Goal: Check status: Check status

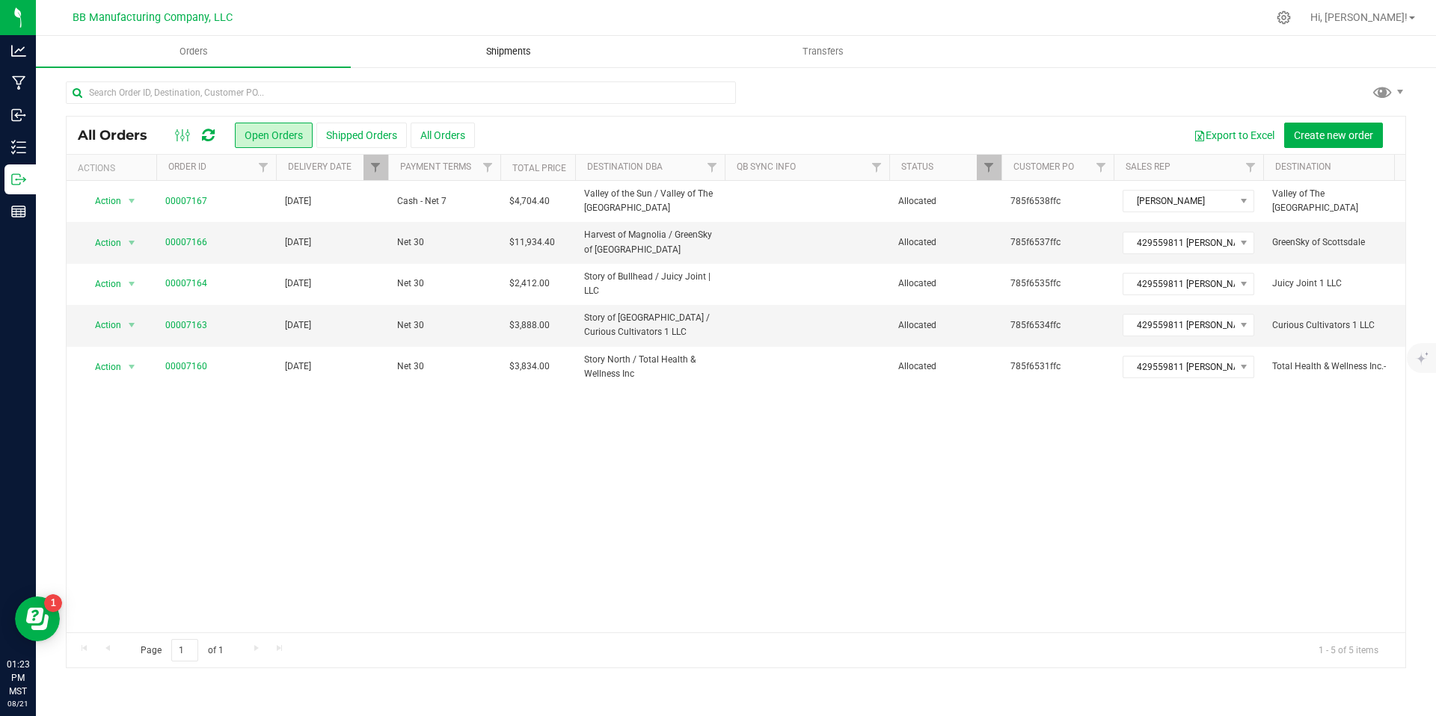
click at [512, 52] on span "Shipments" at bounding box center [508, 51] width 85 height 13
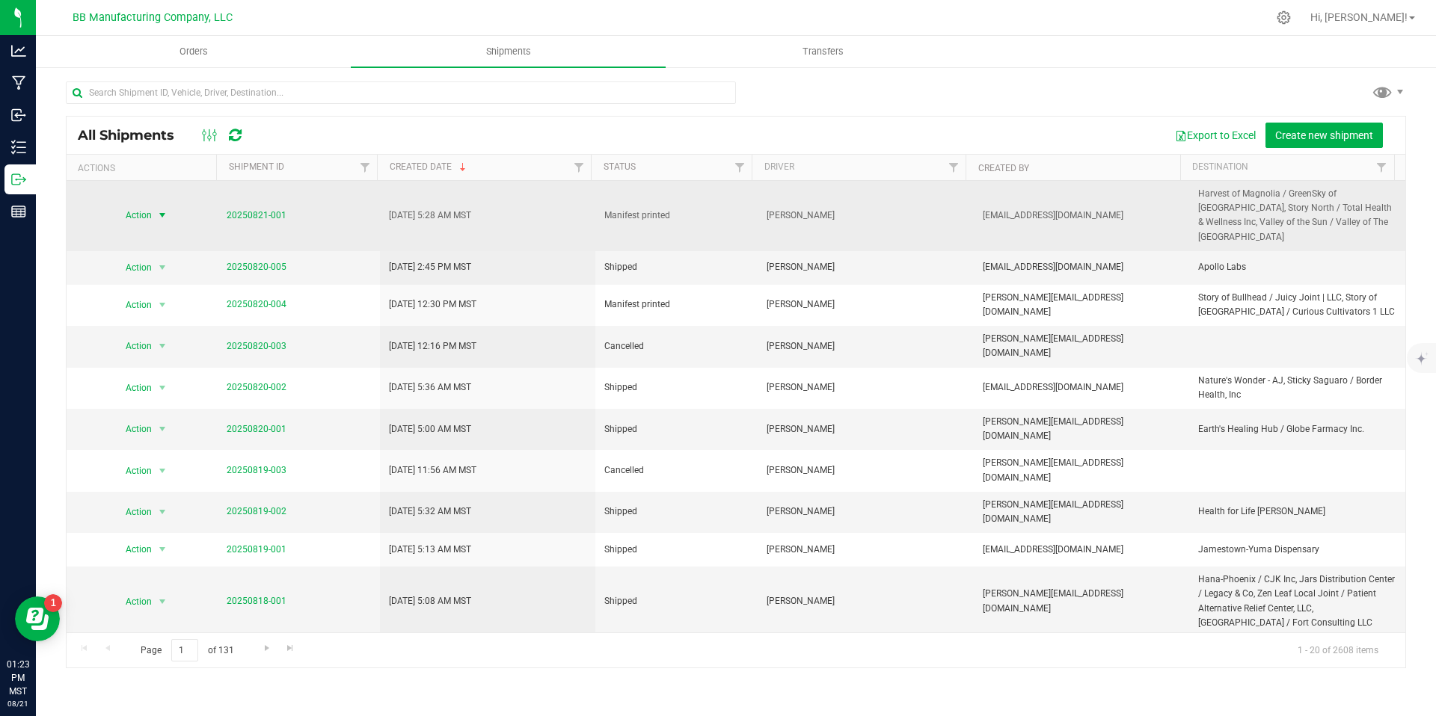
click at [141, 214] on span "Action" at bounding box center [132, 215] width 40 height 21
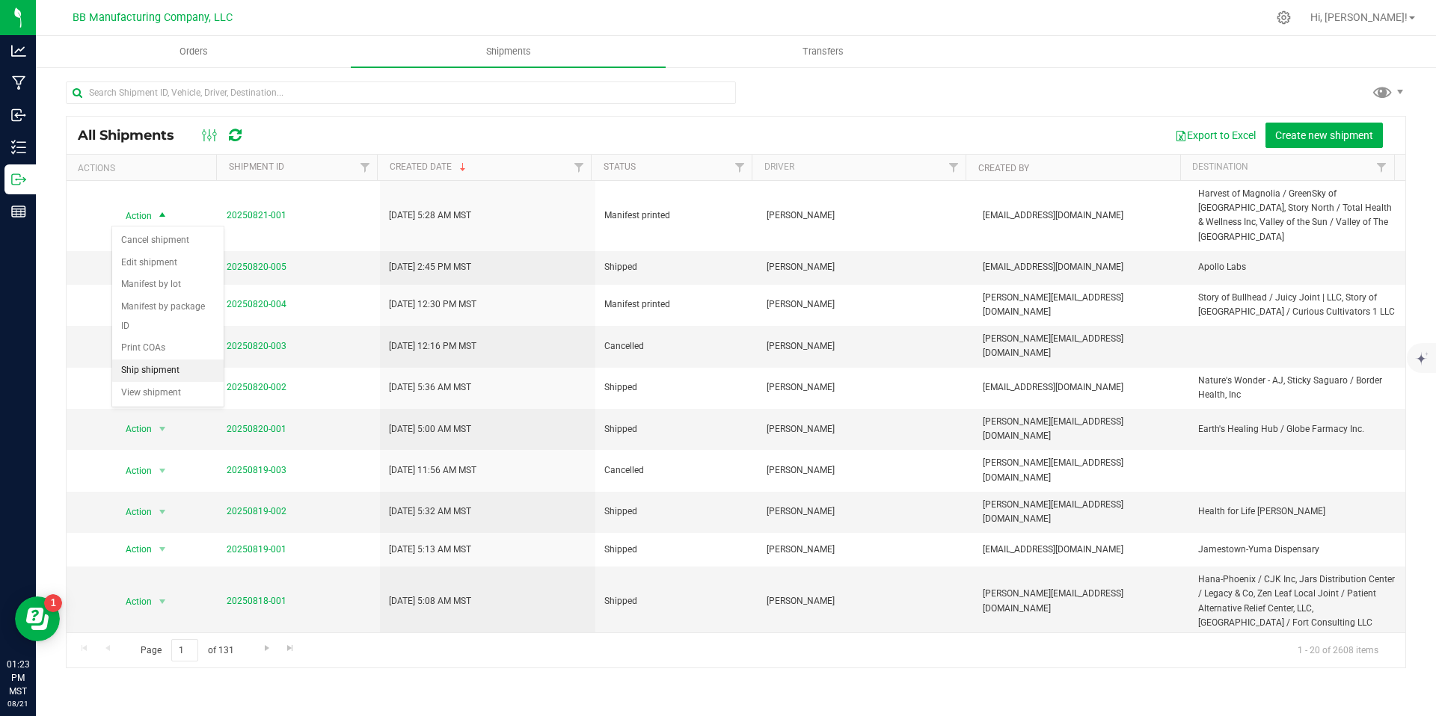
click at [147, 360] on li "Ship shipment" at bounding box center [167, 371] width 111 height 22
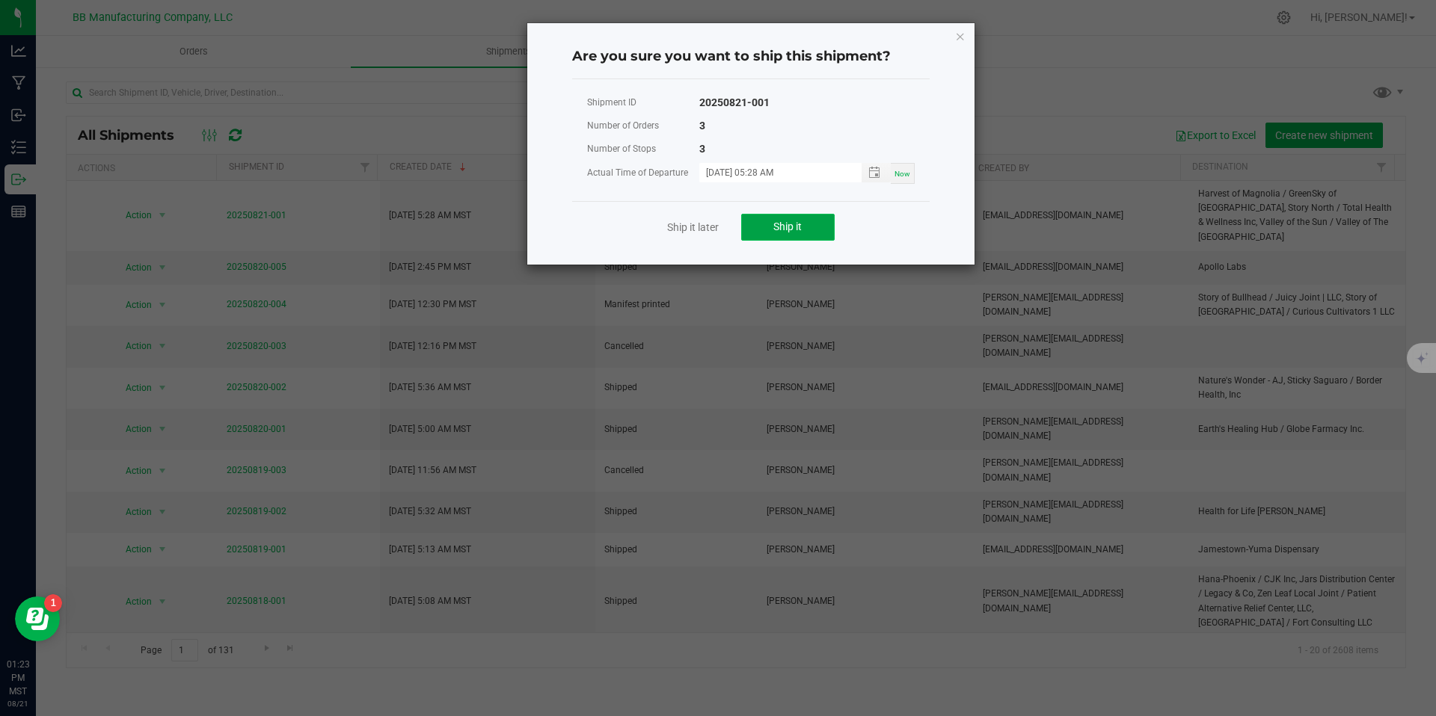
click at [785, 224] on span "Ship it" at bounding box center [787, 227] width 28 height 12
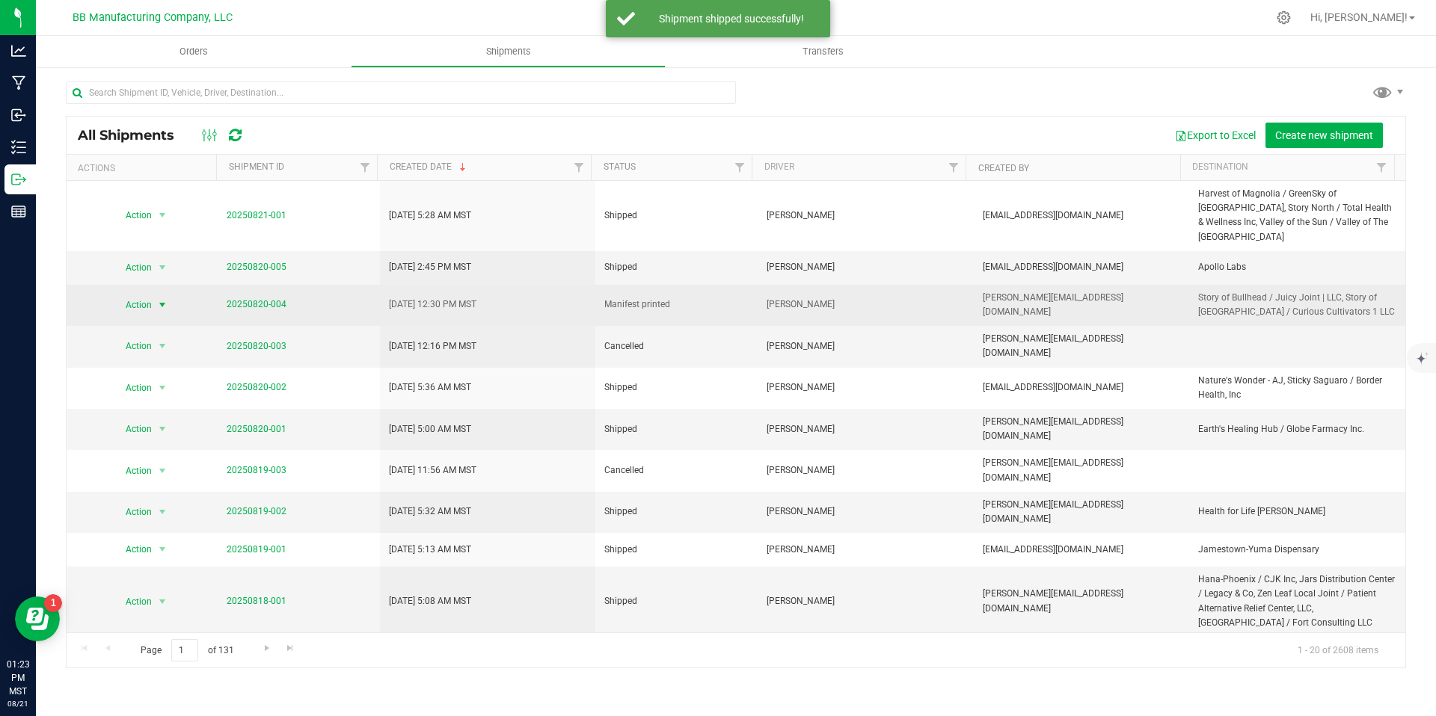
click at [126, 299] on span "Action" at bounding box center [132, 305] width 40 height 21
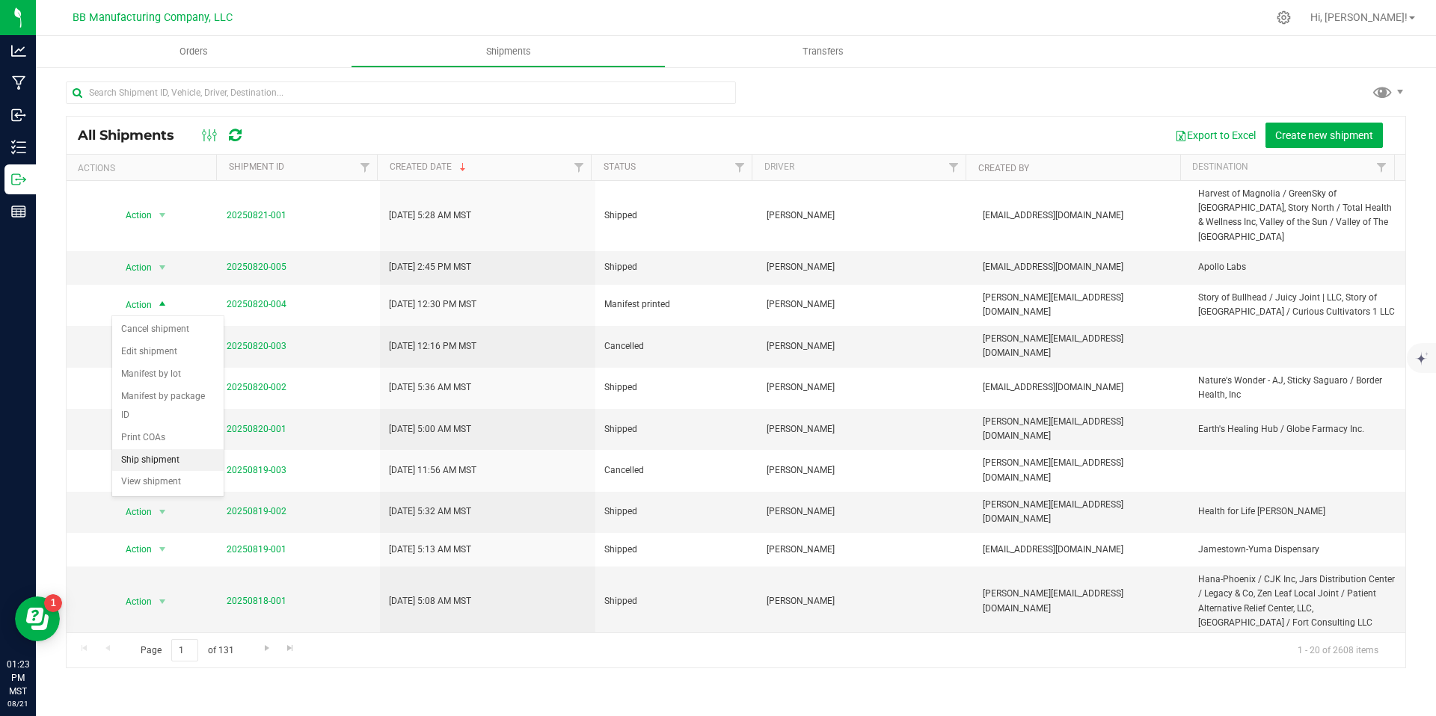
click at [197, 449] on li "Ship shipment" at bounding box center [167, 460] width 111 height 22
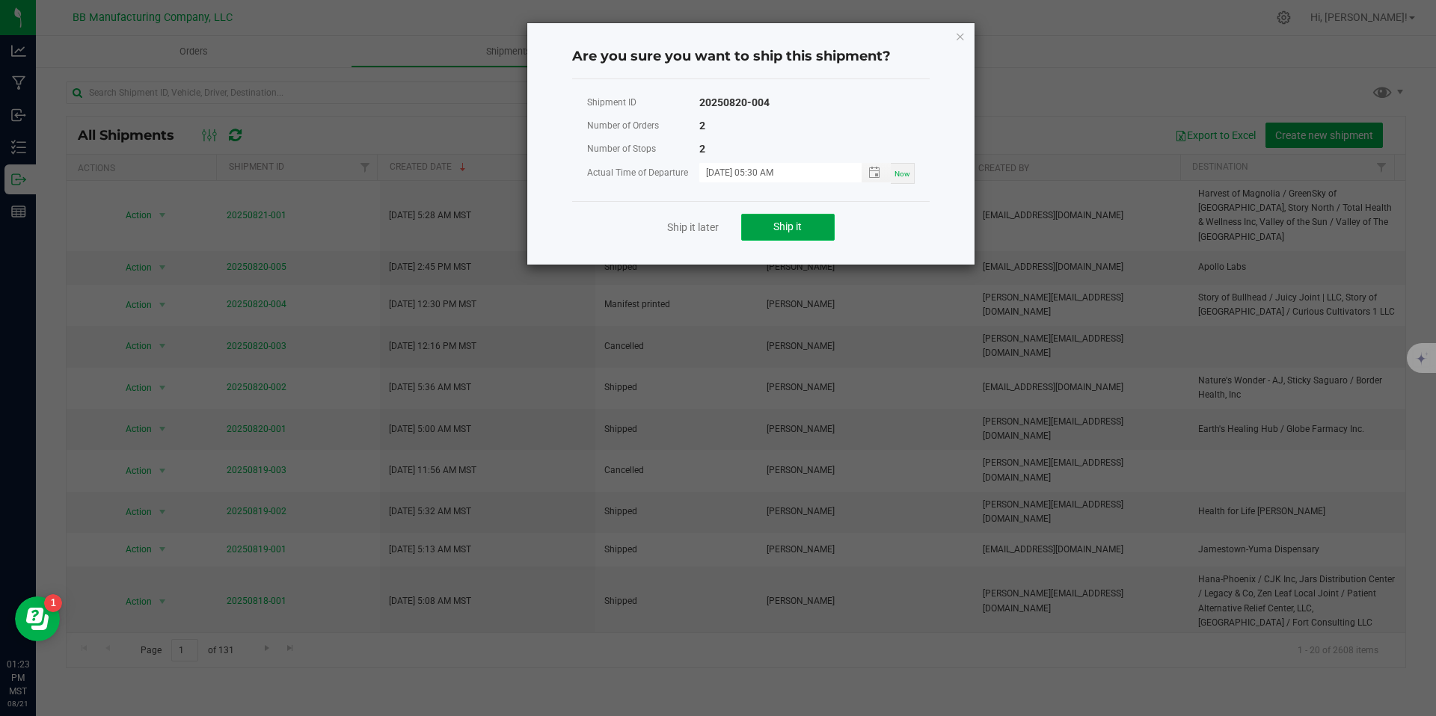
click at [796, 231] on span "Ship it" at bounding box center [787, 227] width 28 height 12
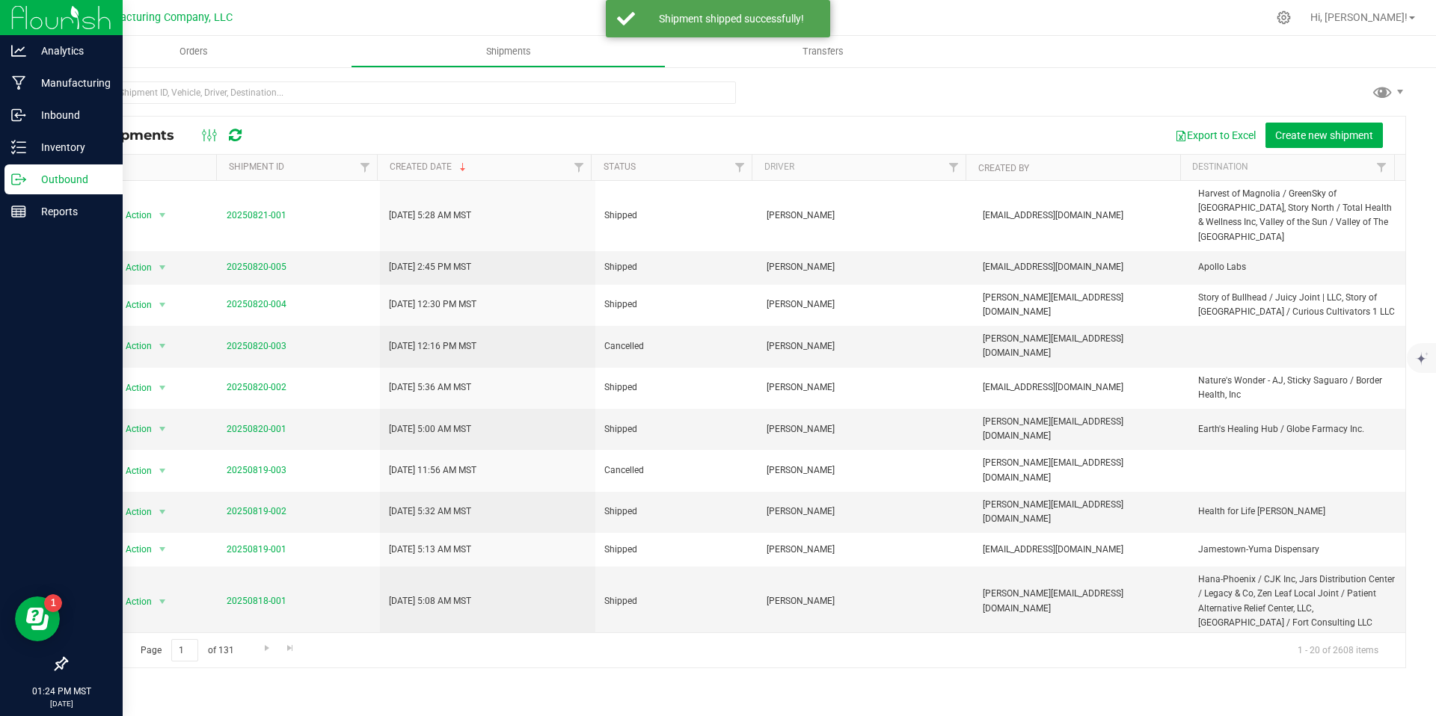
click at [26, 175] on p "Outbound" at bounding box center [71, 180] width 90 height 18
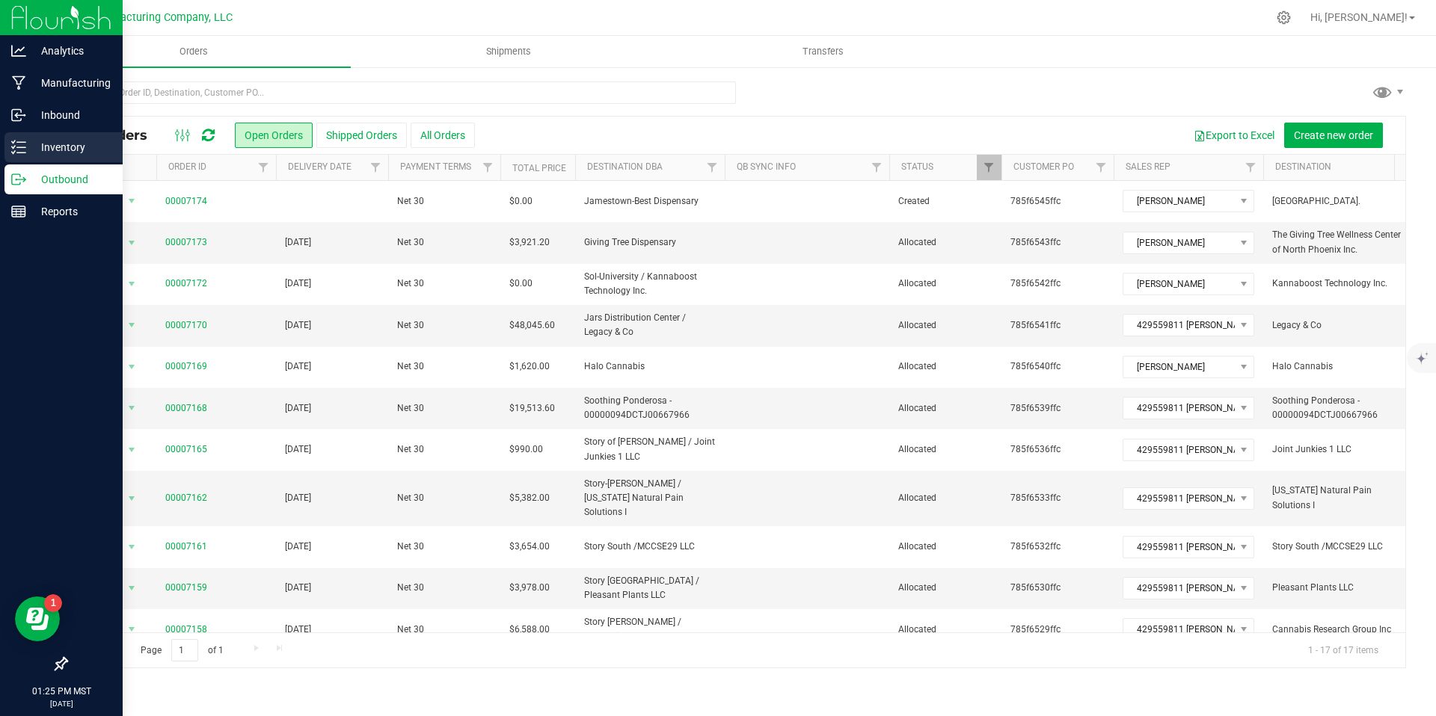
click at [12, 154] on icon at bounding box center [18, 147] width 15 height 15
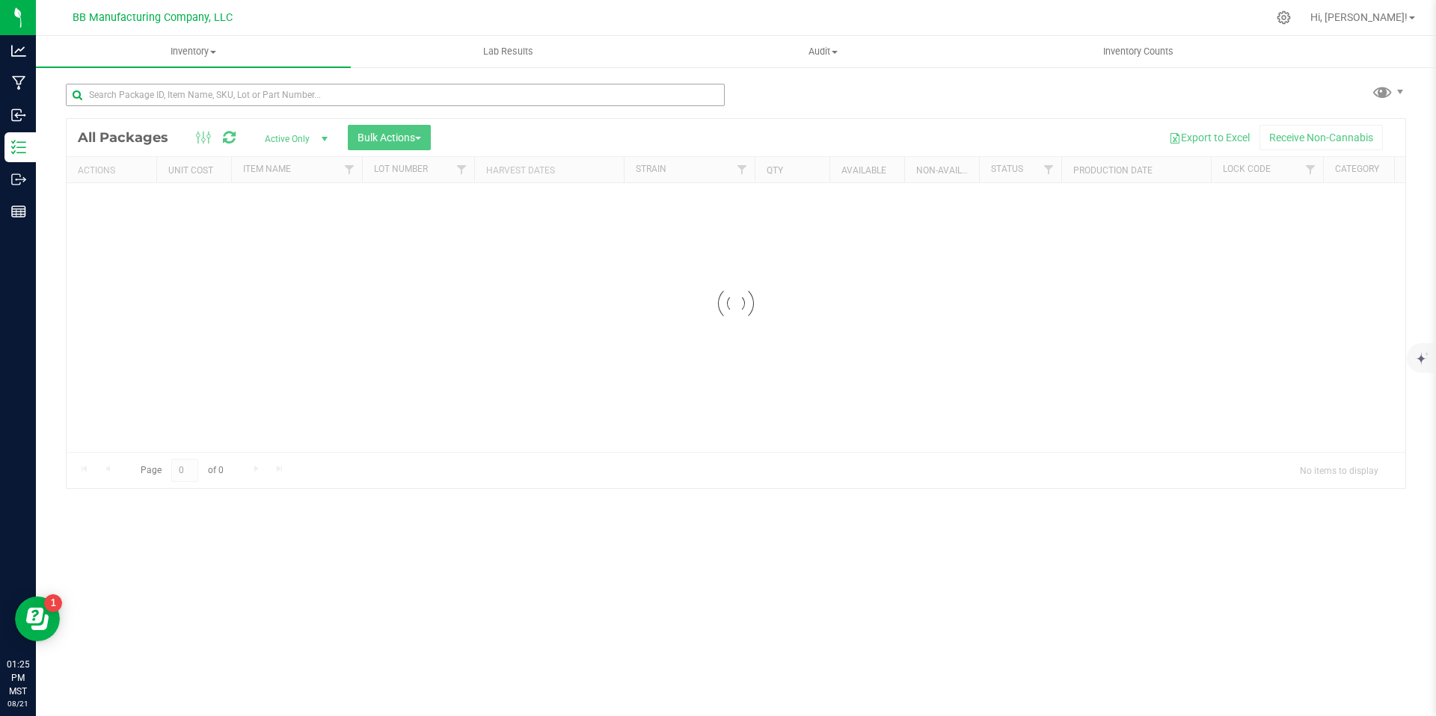
click at [241, 109] on div at bounding box center [395, 101] width 659 height 34
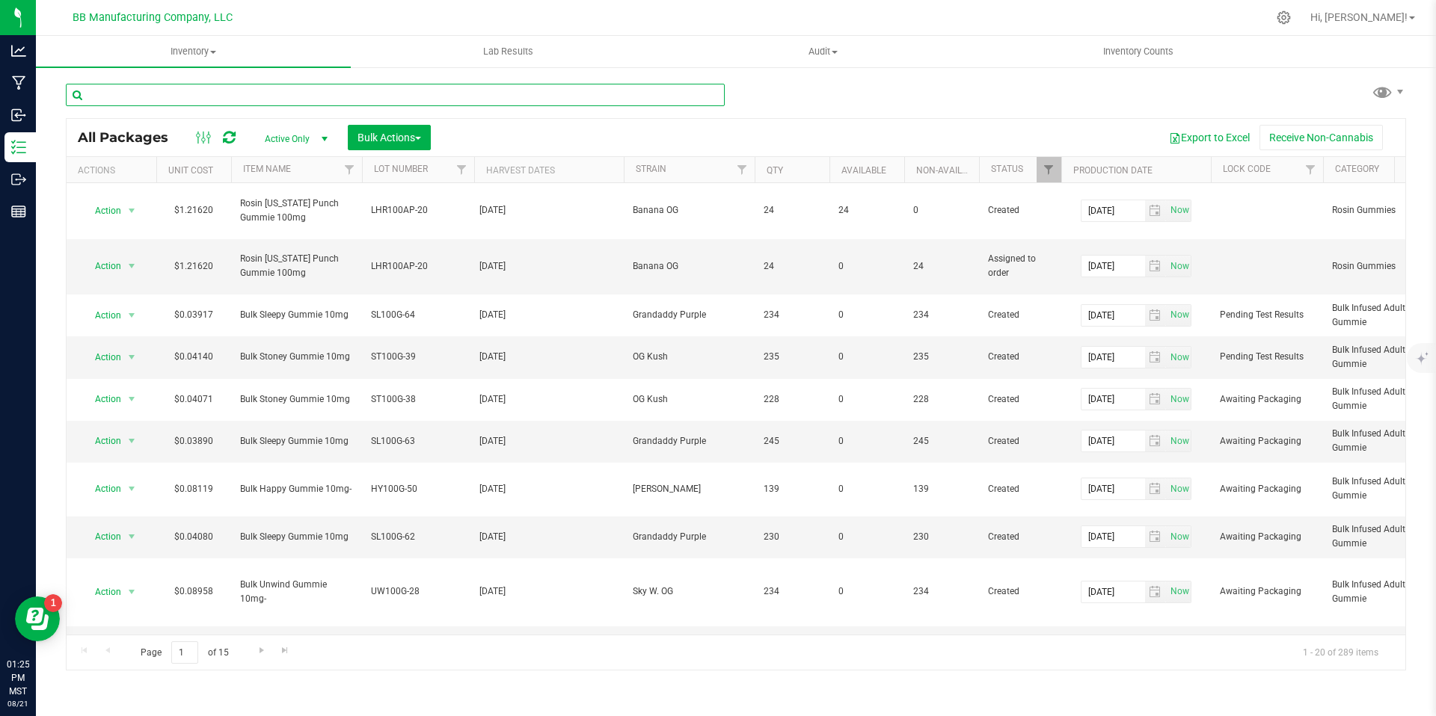
click at [234, 99] on input "text" at bounding box center [395, 95] width 659 height 22
click at [108, 90] on input "text" at bounding box center [395, 95] width 659 height 22
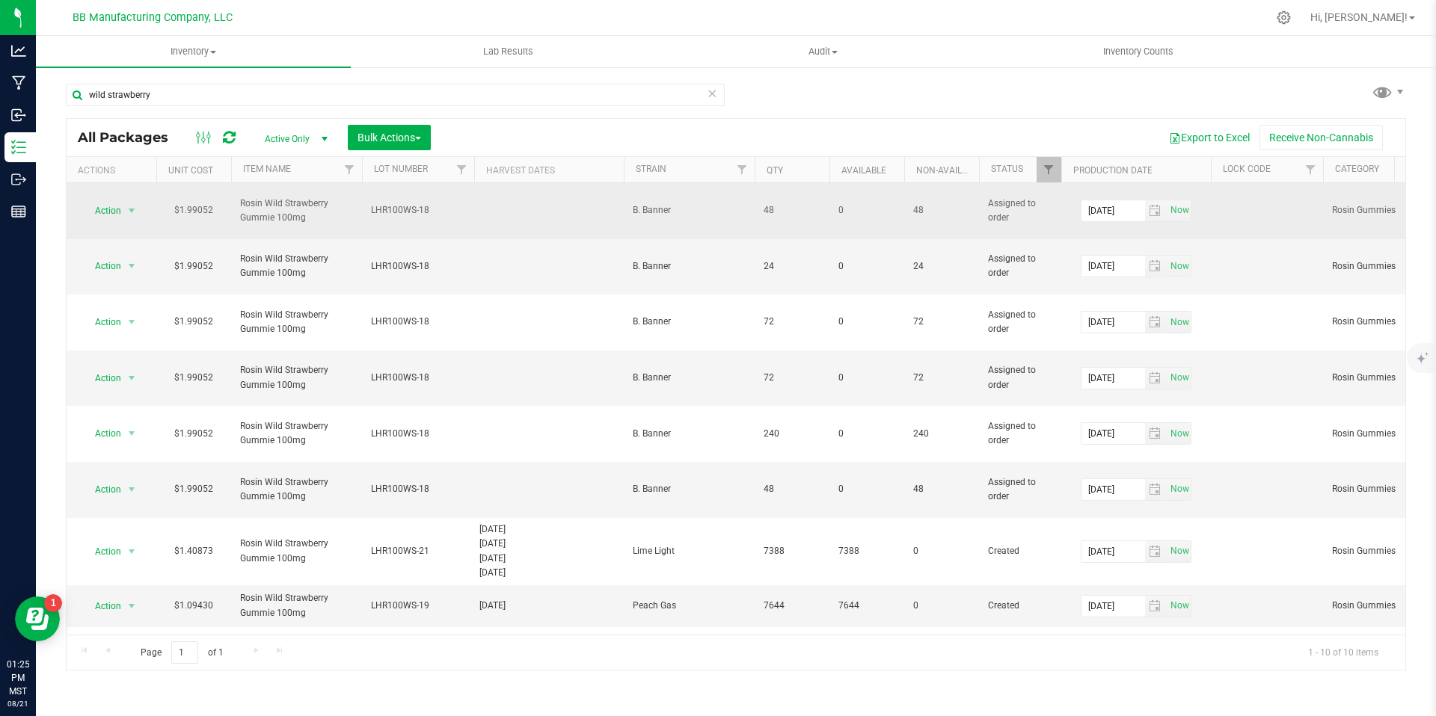
drag, startPoint x: 340, startPoint y: 214, endPoint x: 248, endPoint y: 197, distance: 93.6
click at [251, 199] on span "Rosin Wild Strawberry Gummie 100mg" at bounding box center [296, 211] width 113 height 28
click at [247, 197] on span "Rosin Wild Strawberry Gummie 100mg" at bounding box center [296, 211] width 113 height 28
drag, startPoint x: 236, startPoint y: 191, endPoint x: 334, endPoint y: 212, distance: 99.4
click at [334, 212] on td "Rosin Wild Strawberry Gummie 100mg" at bounding box center [296, 211] width 131 height 56
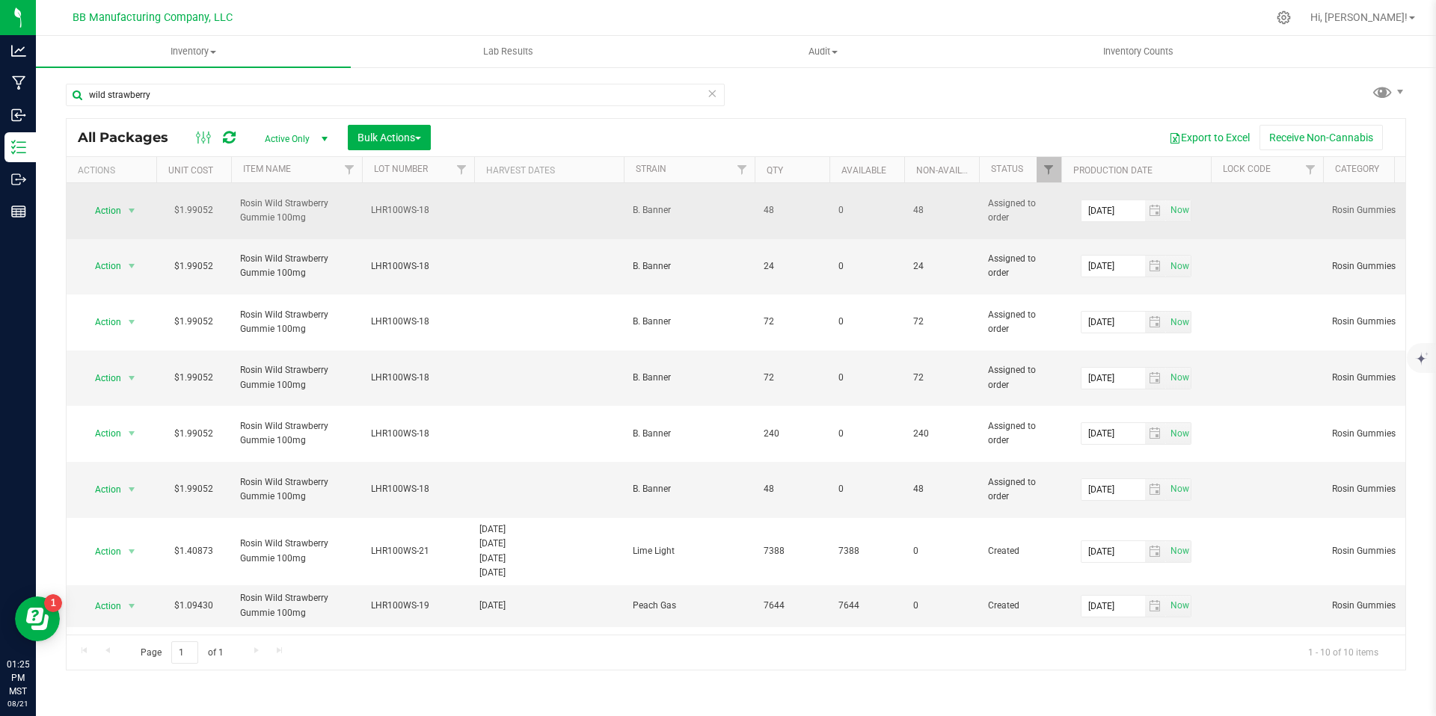
copy span "Rosin Wild Strawberry Gummie 100mg"
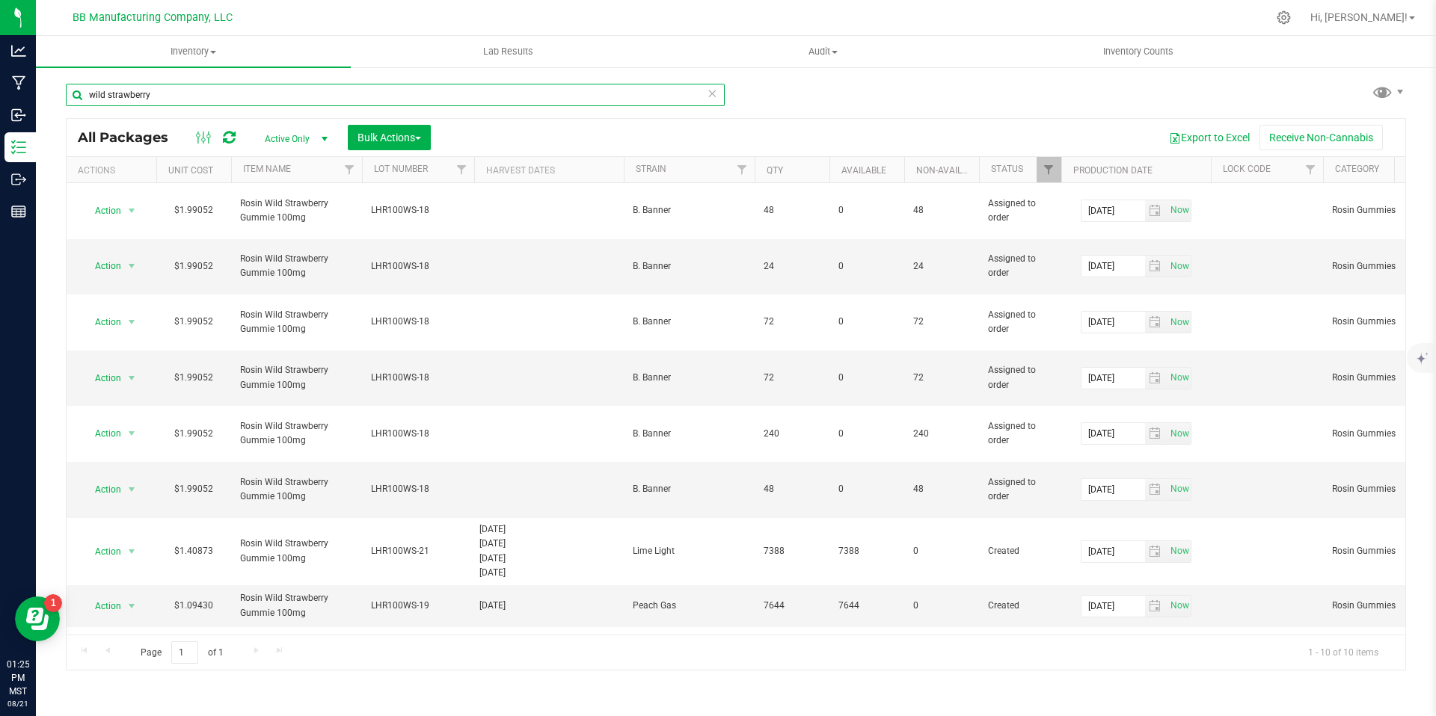
click at [191, 105] on input "wild strawberry" at bounding box center [395, 95] width 659 height 22
paste input "Rosin Wild Strawberry Gummie 100mg"
type input "Rosin Wild Strawberry Gummie 100mg"
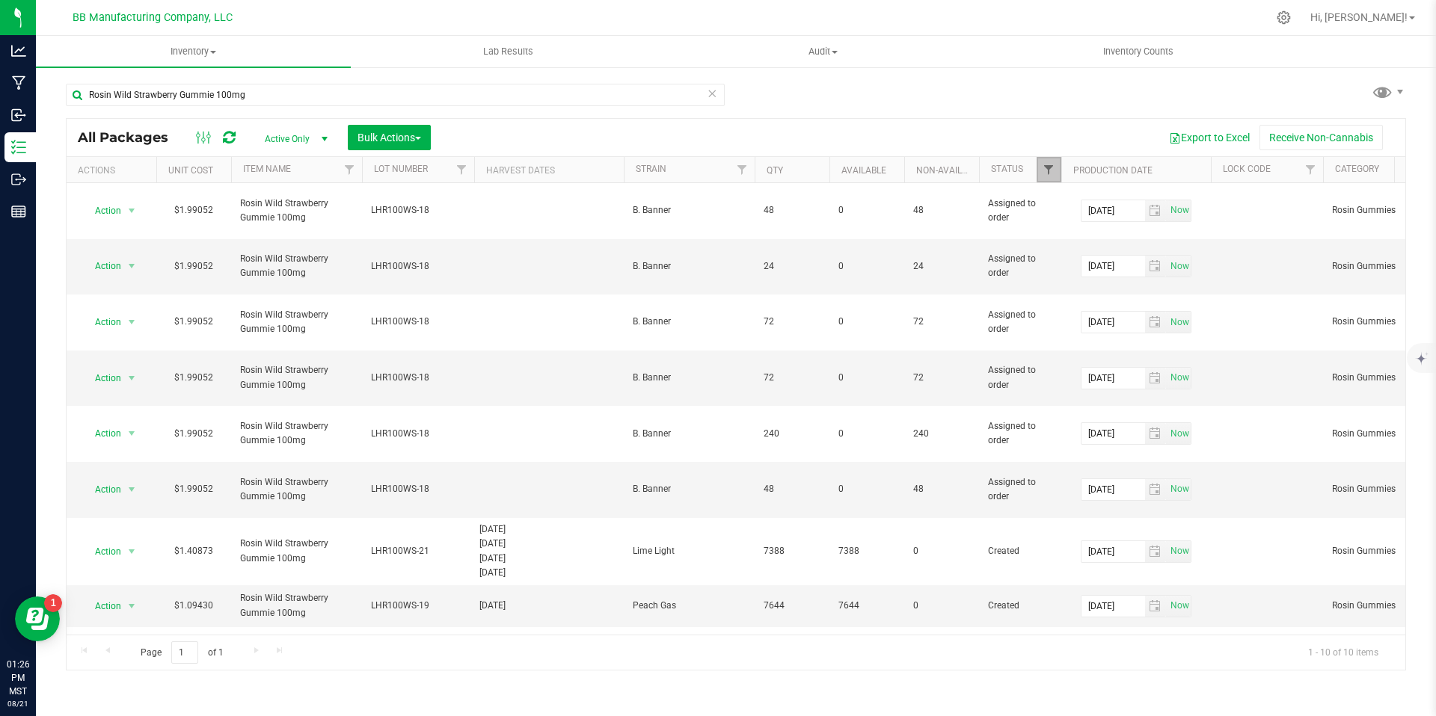
click at [1045, 172] on span "Filter" at bounding box center [1048, 170] width 12 height 12
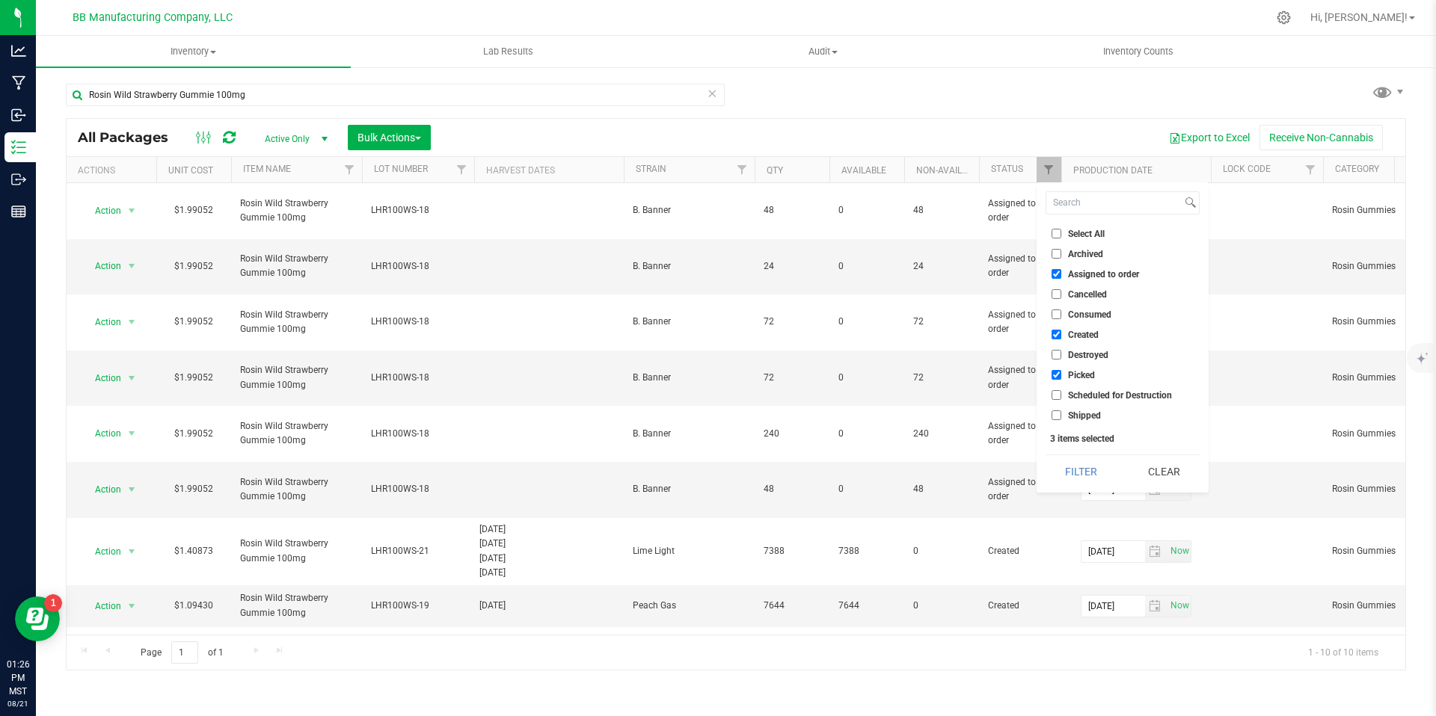
click at [162, 131] on span "All Packages" at bounding box center [130, 137] width 105 height 16
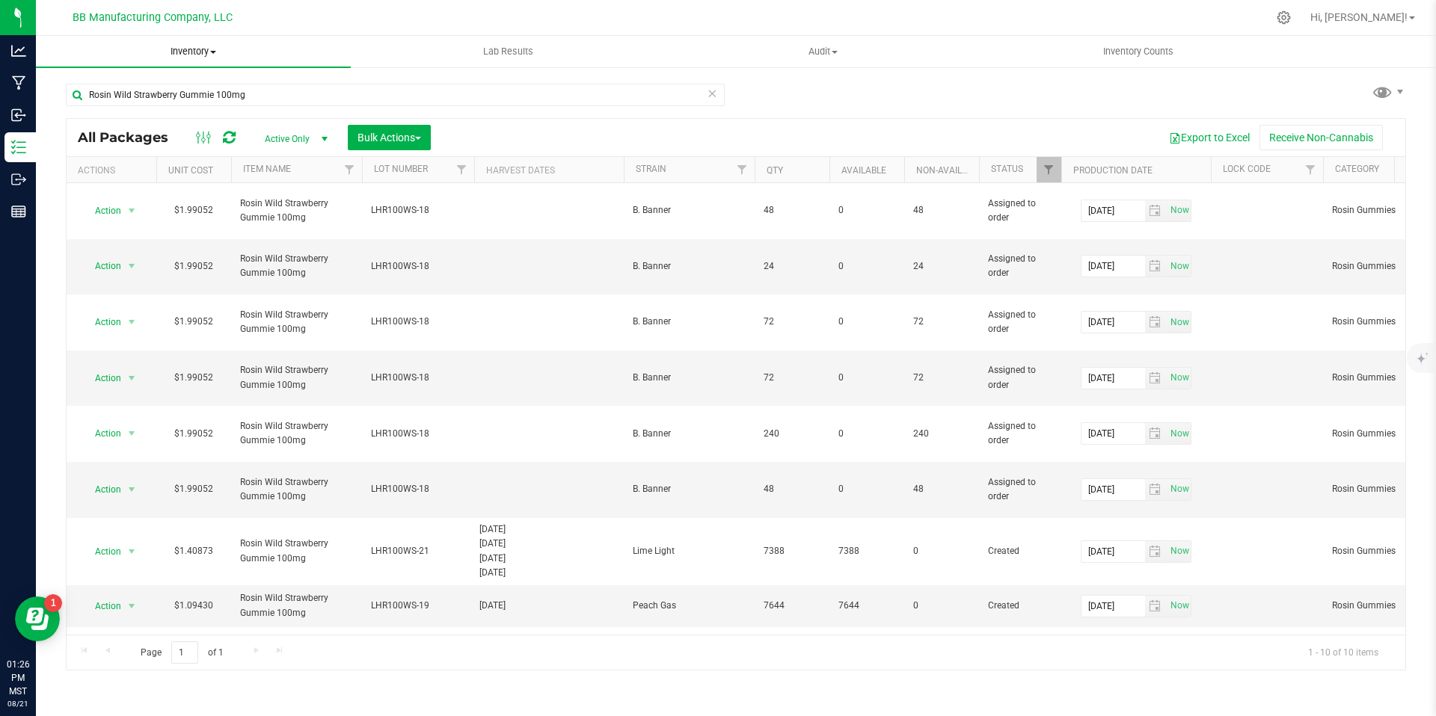
click at [191, 67] on link "Inventory All packages All inventory Waste log Create inventory" at bounding box center [193, 51] width 315 height 31
click at [195, 61] on uib-tab-heading "Inventory All packages All inventory Waste log Create inventory From packages F…" at bounding box center [193, 51] width 315 height 31
click at [177, 68] on div "Rosin Wild Strawberry Gummie 100mg All Packages Active Only Active Only Lab Sam…" at bounding box center [736, 294] width 1400 height 456
click at [185, 57] on span "Inventory" at bounding box center [193, 51] width 315 height 13
click at [117, 112] on span "All inventory" at bounding box center [86, 108] width 101 height 13
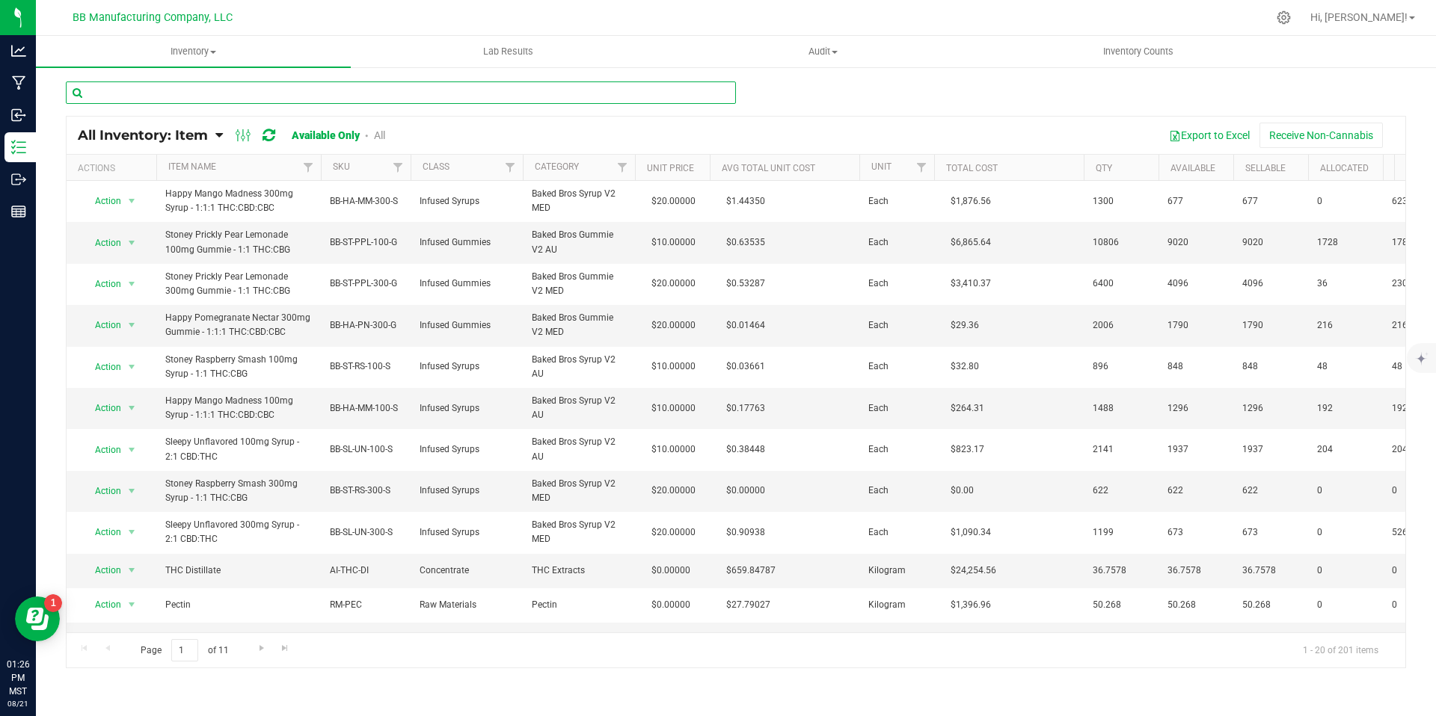
click at [215, 91] on input "text" at bounding box center [401, 93] width 670 height 22
type input "wild straw"
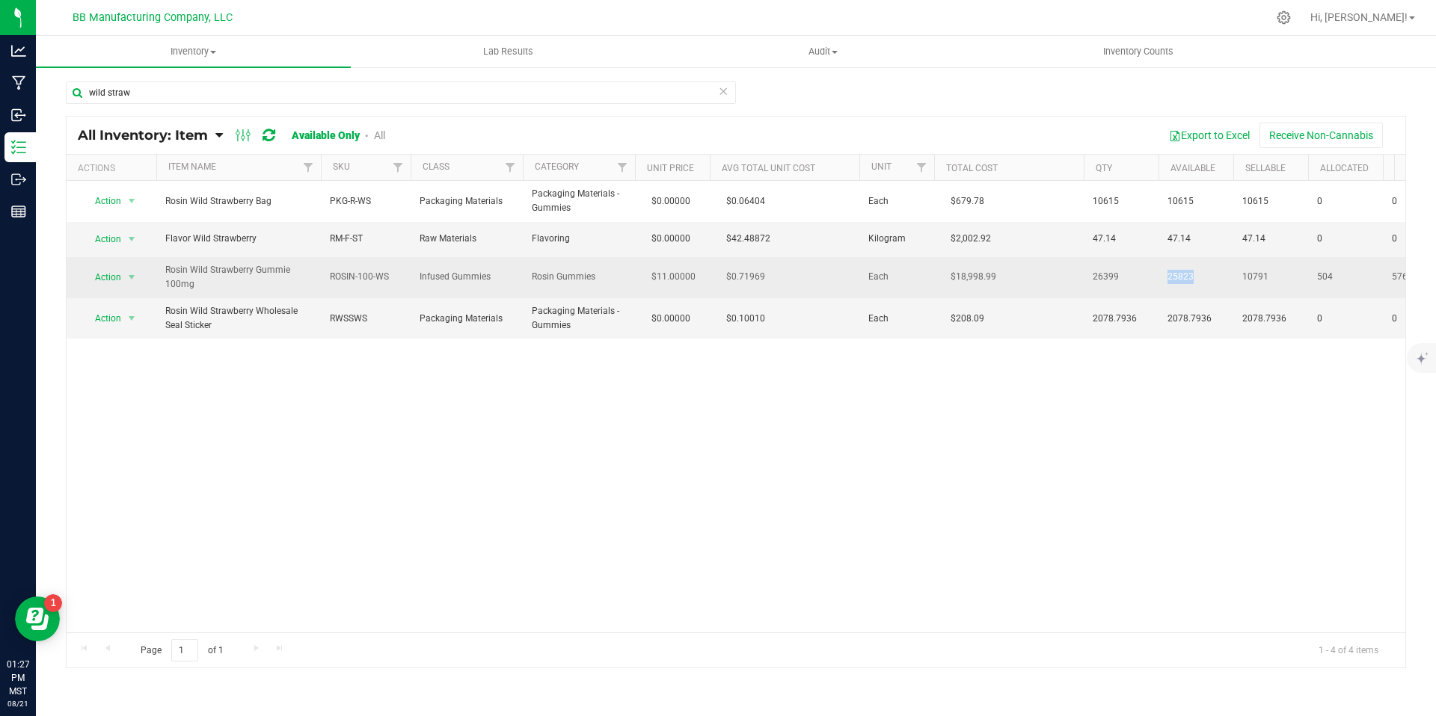
drag, startPoint x: 1199, startPoint y: 277, endPoint x: 1165, endPoint y: 272, distance: 33.9
click at [1162, 272] on td "25823" at bounding box center [1195, 277] width 75 height 41
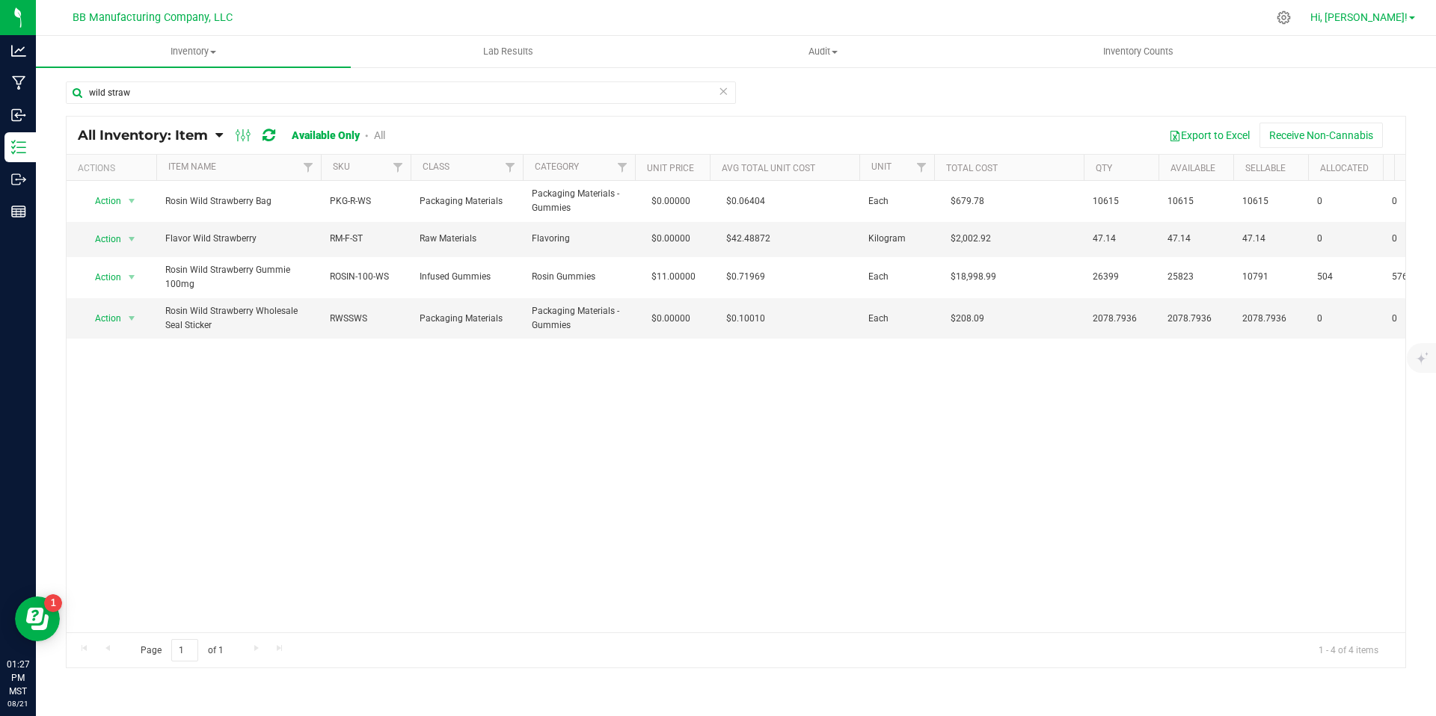
click at [1404, 19] on span "Hi, [PERSON_NAME]!" at bounding box center [1358, 17] width 97 height 12
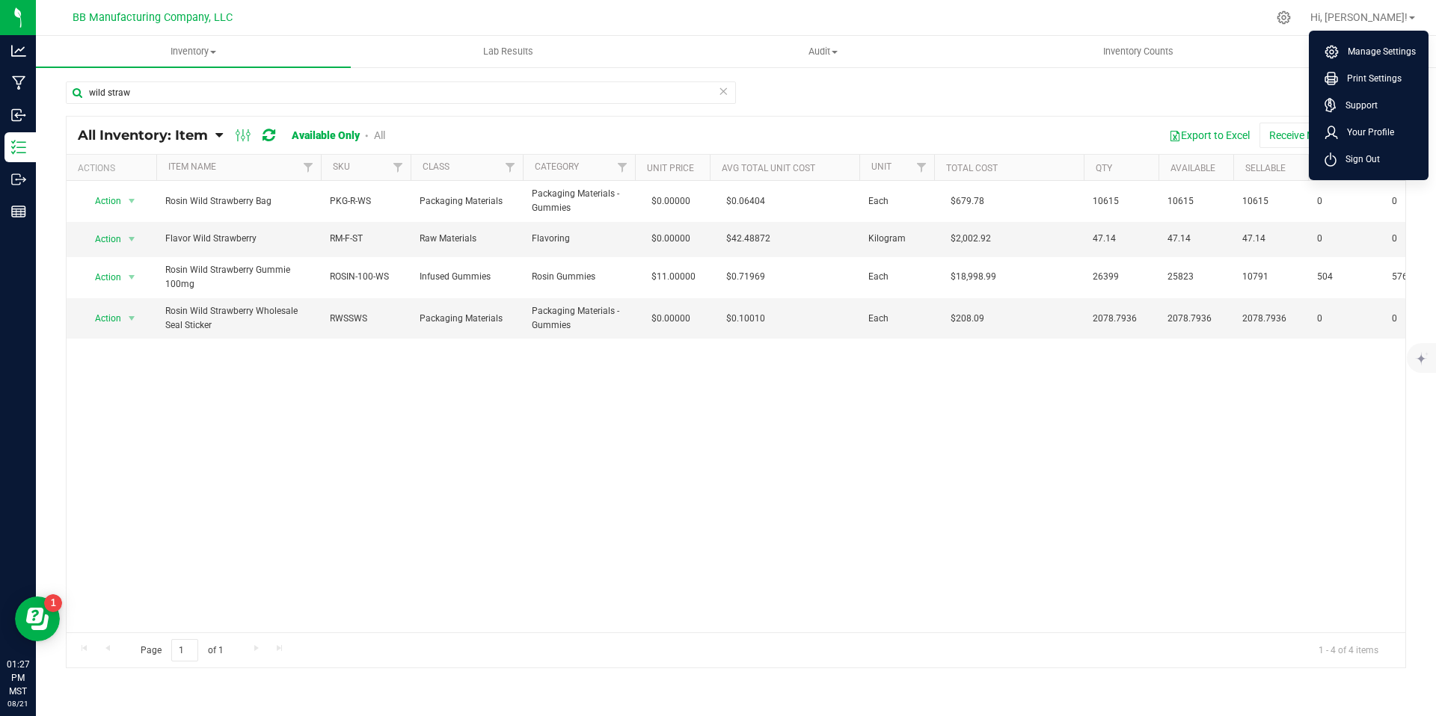
click at [1369, 173] on ul "Manage Settings Print Settings Support Your Profile Sign Out" at bounding box center [1369, 106] width 120 height 150
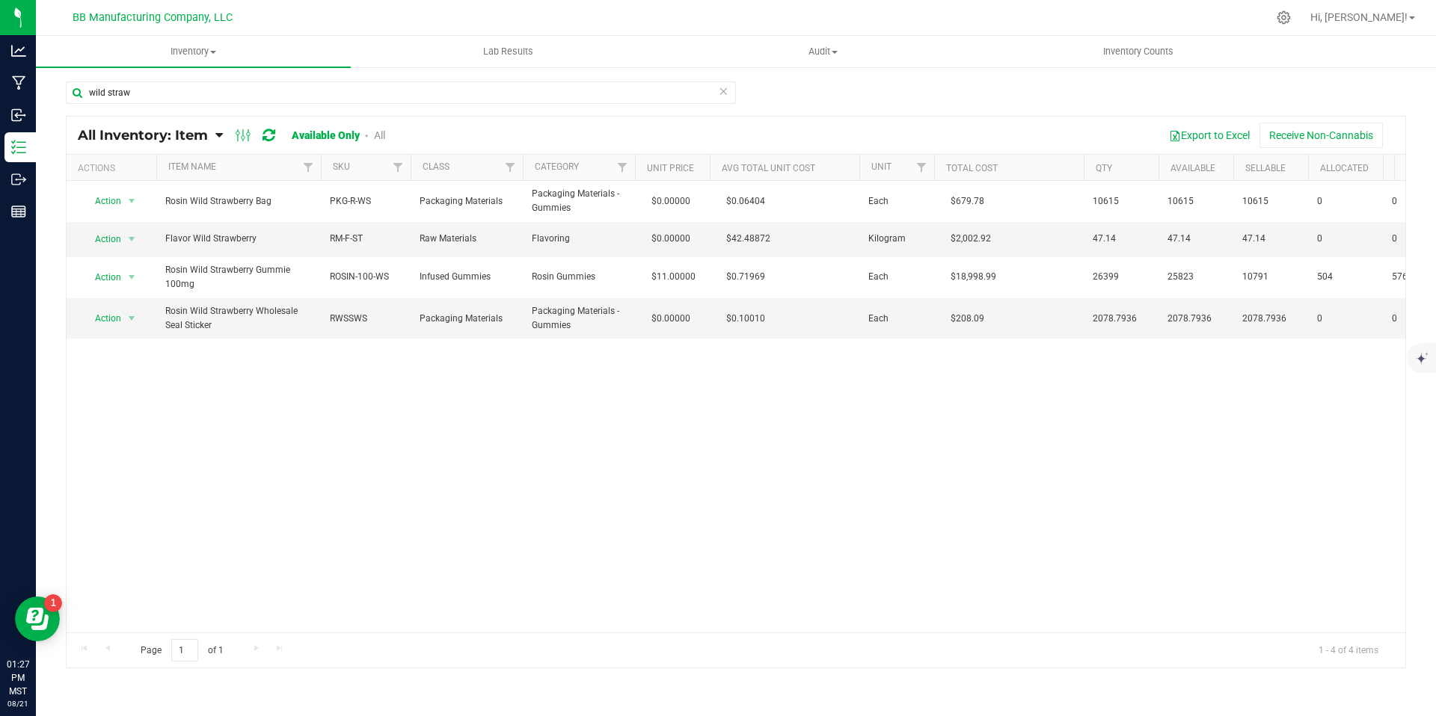
click at [1407, 3] on div "Hi, [PERSON_NAME]! Manage Settings Print Settings Support Your Profile Sign Out" at bounding box center [1364, 17] width 128 height 29
click at [1404, 11] on span "Hi, [PERSON_NAME]!" at bounding box center [1358, 17] width 97 height 12
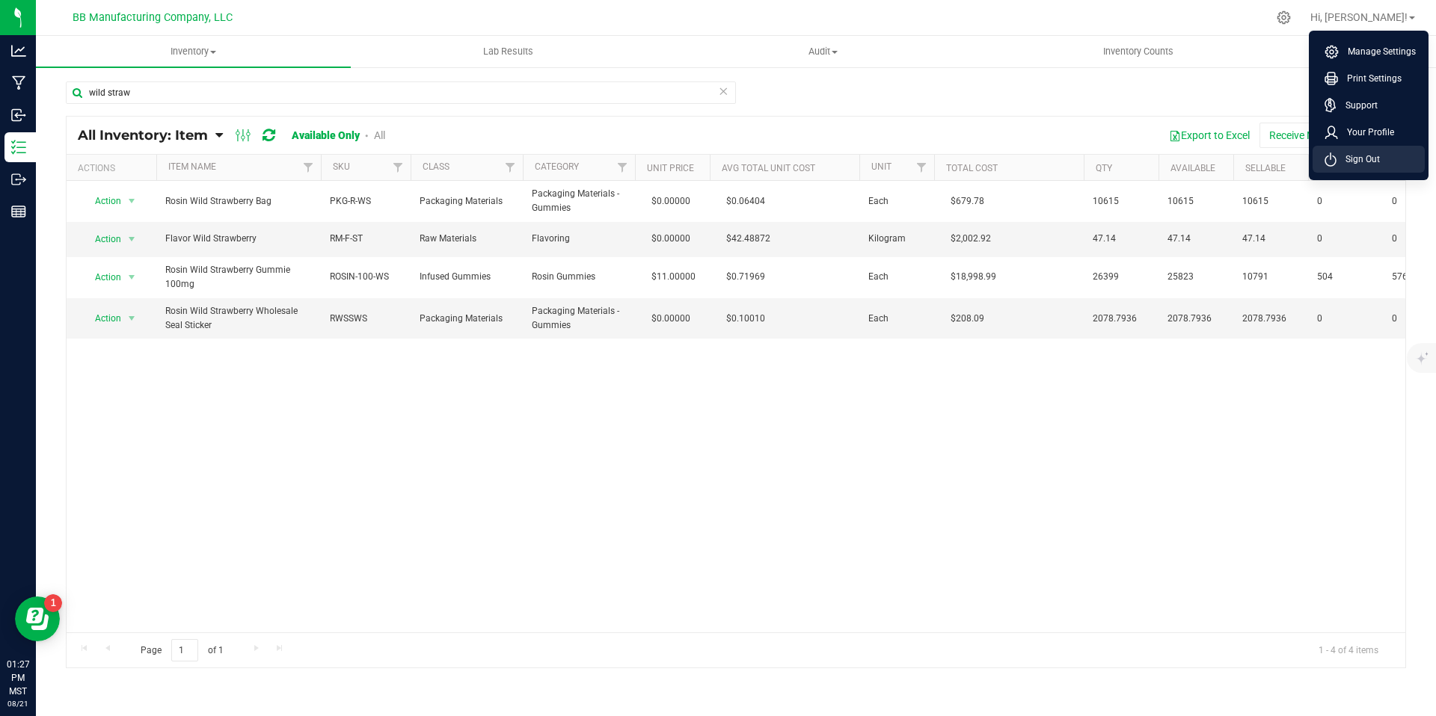
click at [1370, 158] on span "Sign Out" at bounding box center [1357, 159] width 43 height 15
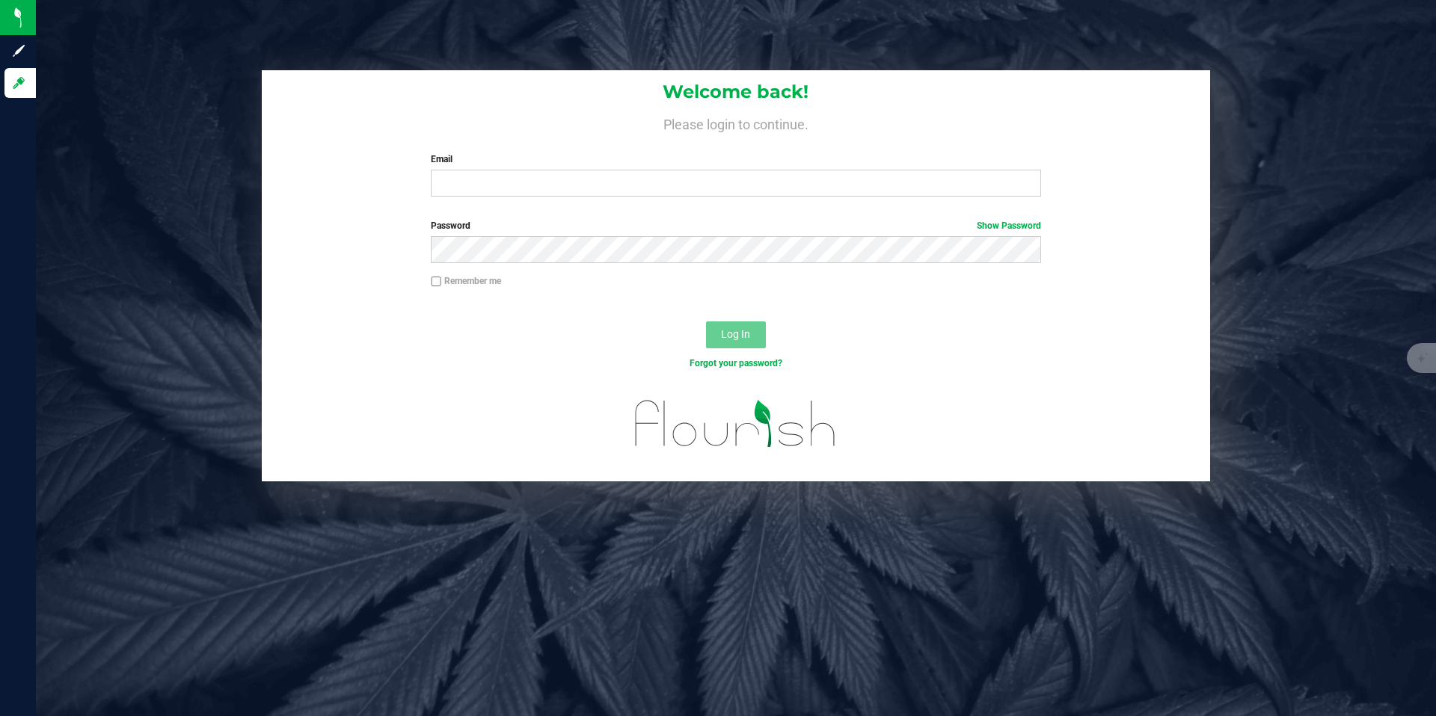
click at [655, 215] on form "Welcome back! Please login to continue. Email Required Please format your email…" at bounding box center [736, 275] width 926 height 411
click at [627, 194] on input "Email" at bounding box center [735, 183] width 609 height 27
type input "[PERSON_NAME][EMAIL_ADDRESS][DOMAIN_NAME]"
click at [706, 322] on button "Log In" at bounding box center [736, 335] width 60 height 27
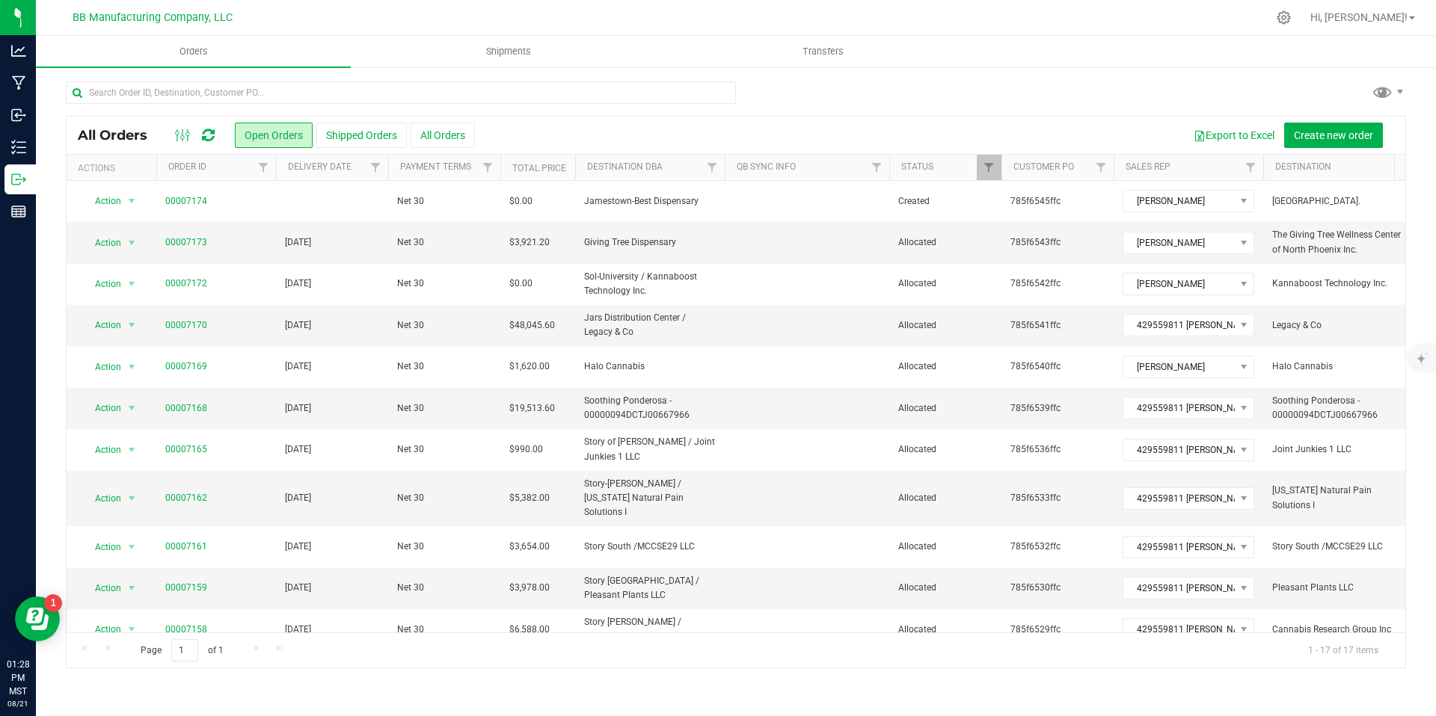
click at [36, 181] on div "All Orders Open Orders Shipped Orders All Orders Export to Excel Create new ord…" at bounding box center [736, 375] width 1400 height 618
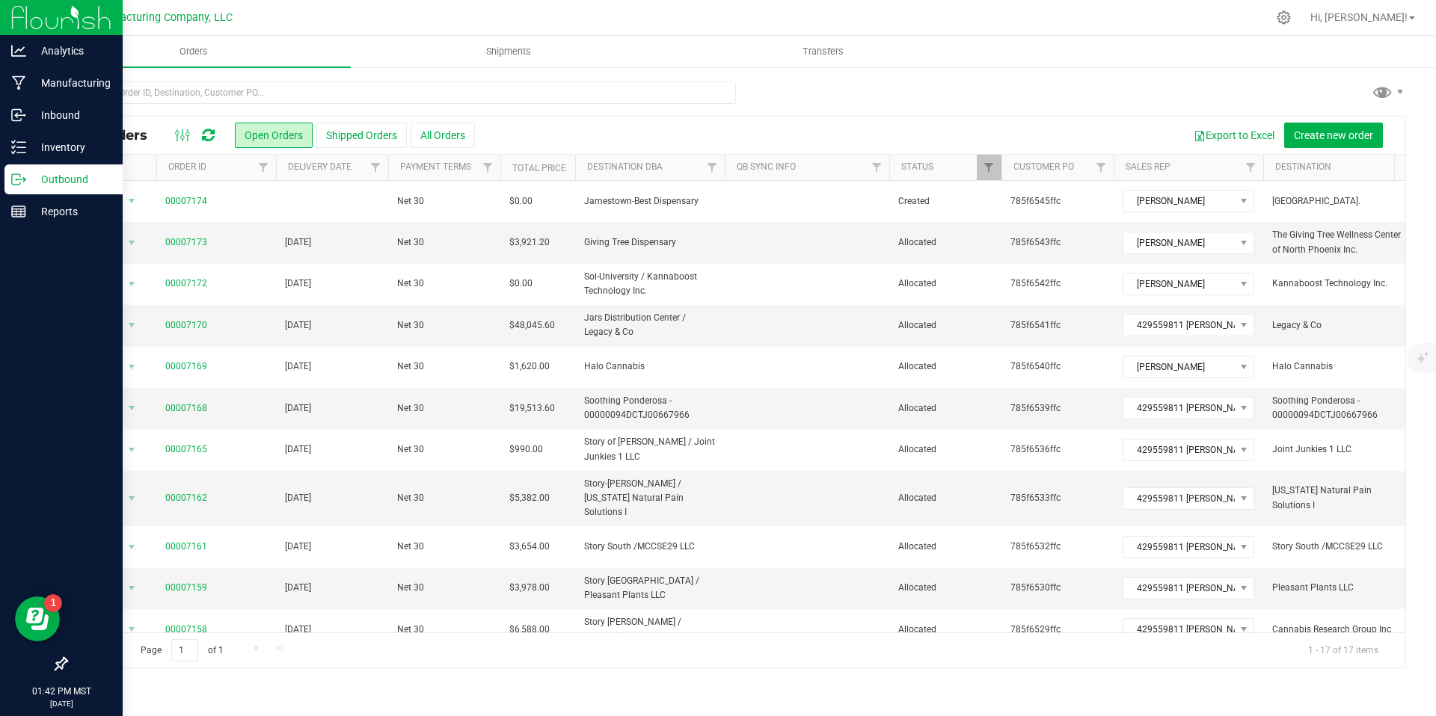
click at [8, 188] on div "Outbound" at bounding box center [63, 180] width 118 height 30
click at [51, 141] on p "Inventory" at bounding box center [71, 147] width 90 height 18
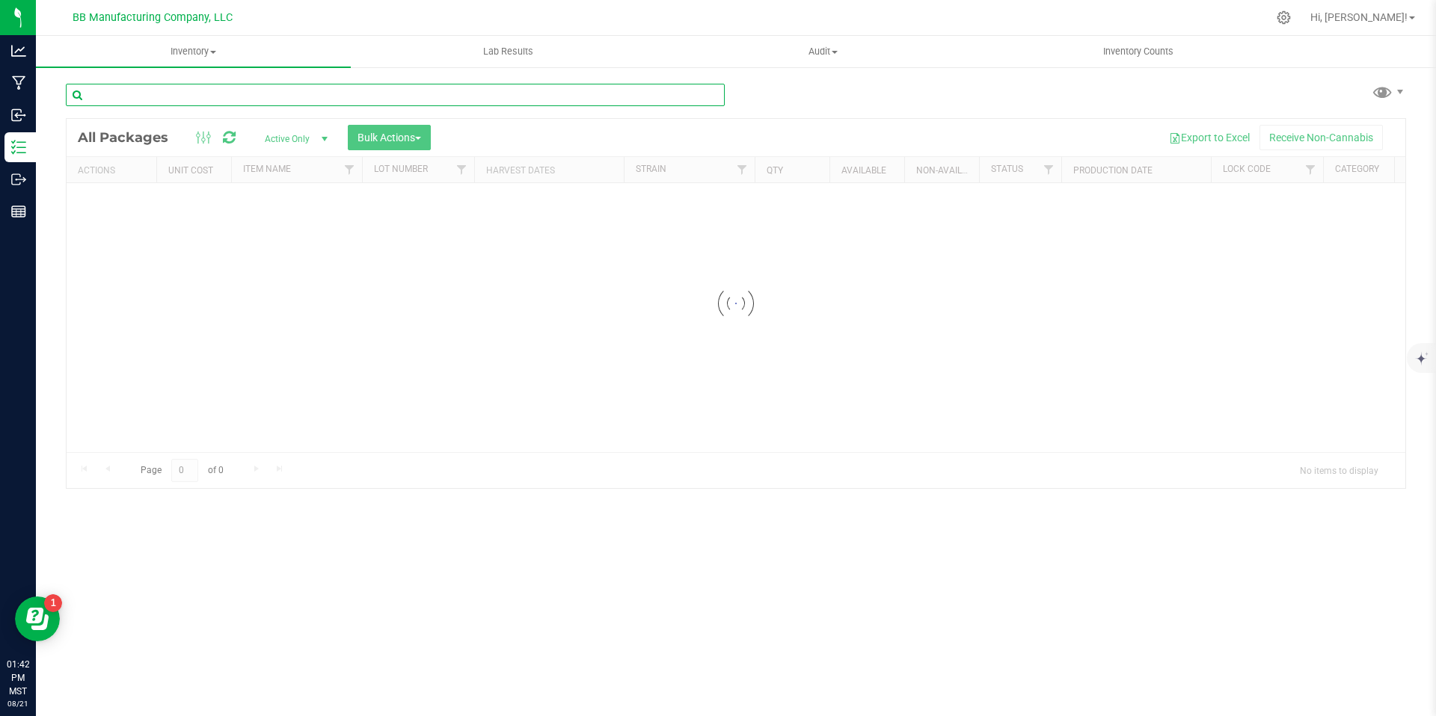
click at [231, 98] on input "text" at bounding box center [395, 95] width 659 height 22
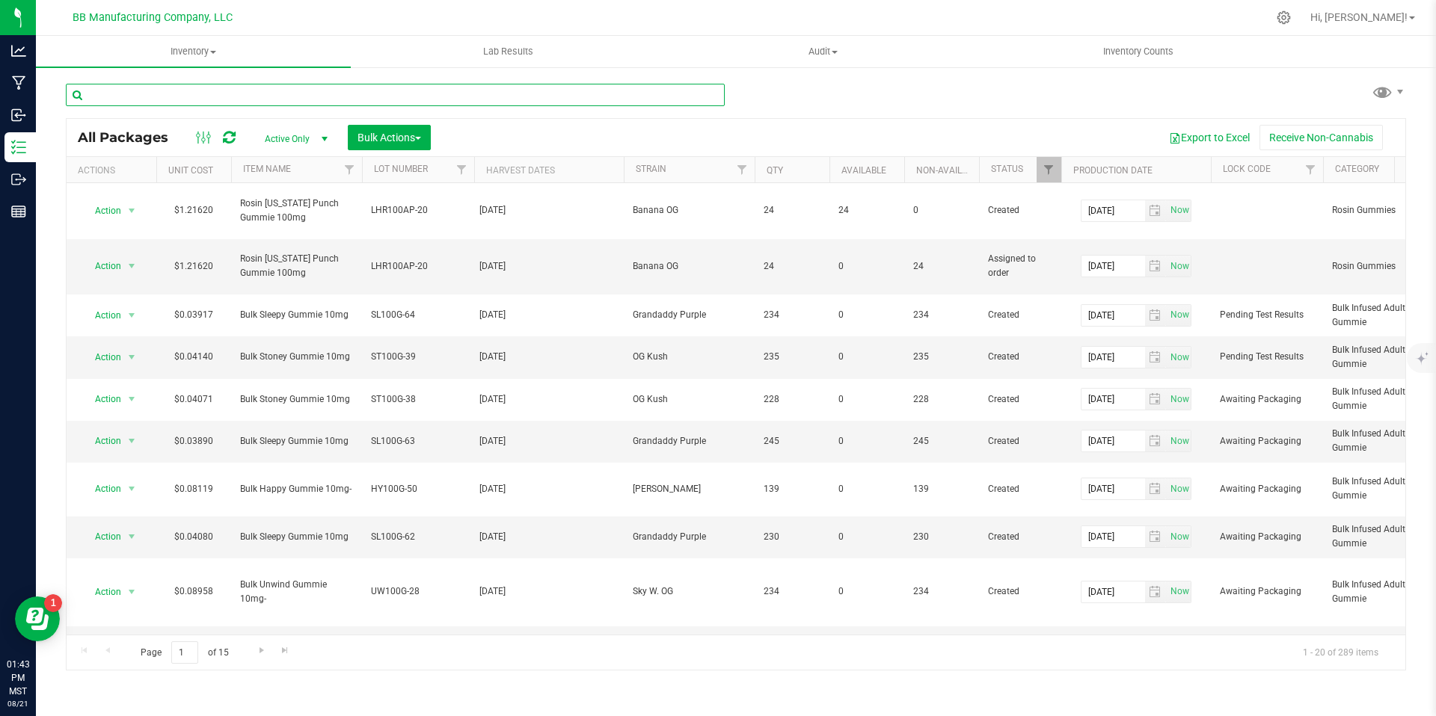
click at [237, 101] on input "text" at bounding box center [395, 95] width 659 height 22
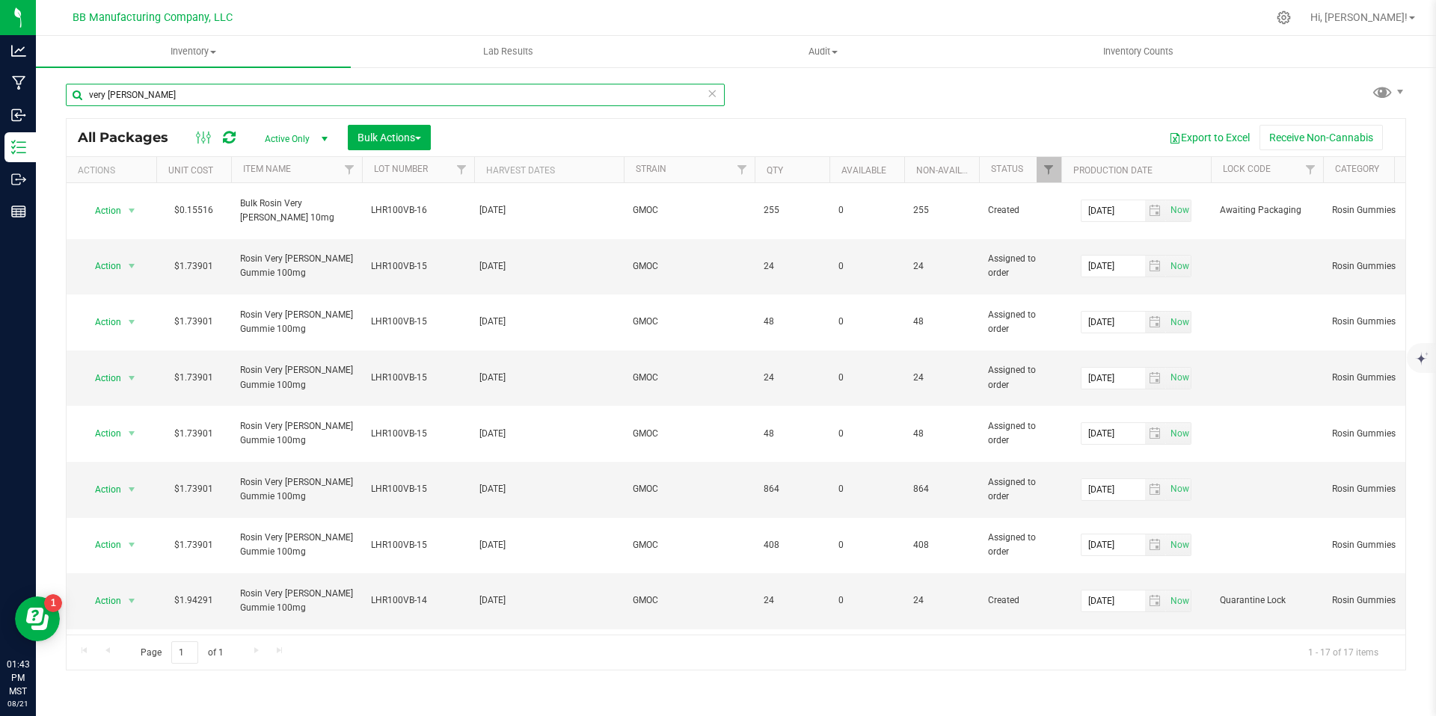
click at [1061, 168] on div at bounding box center [1061, 170] width 7 height 26
click at [1051, 172] on span "Filter" at bounding box center [1048, 170] width 12 height 12
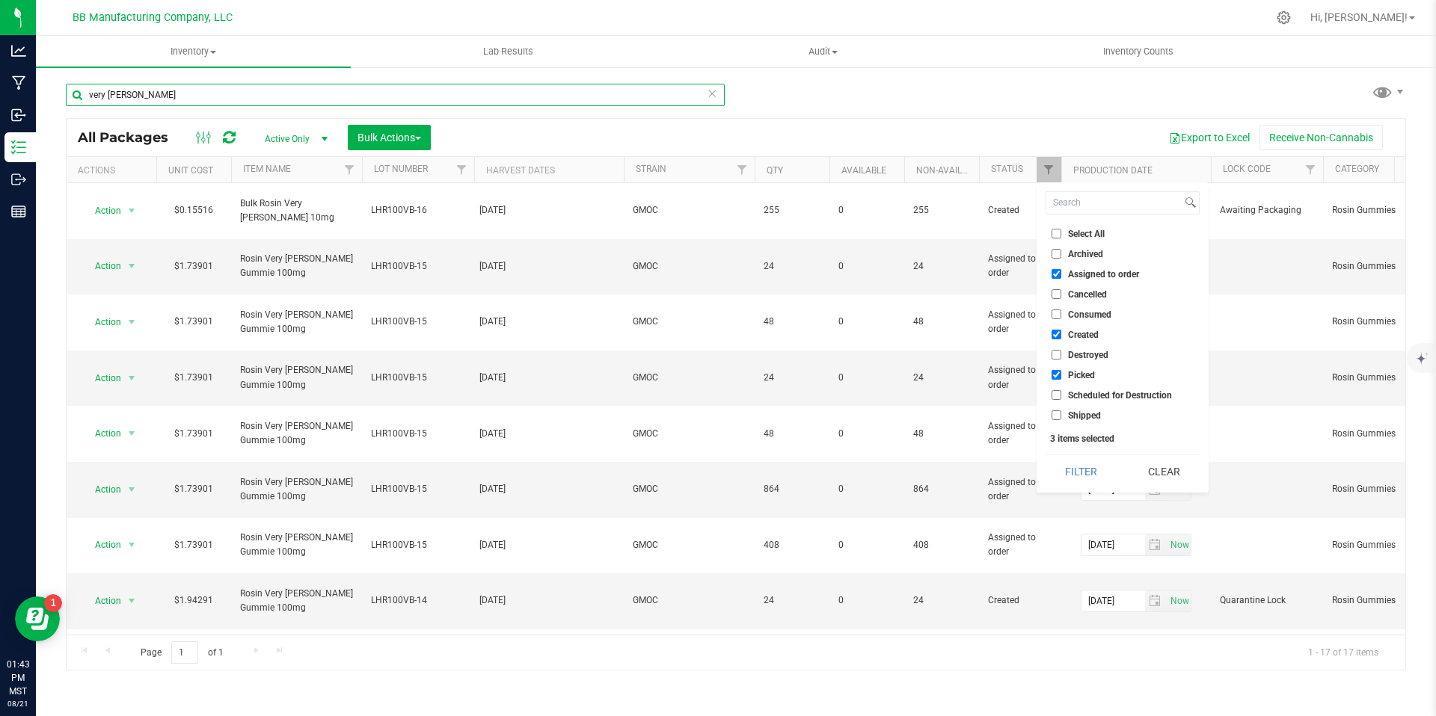
click at [175, 92] on input "very [PERSON_NAME]" at bounding box center [395, 95] width 659 height 22
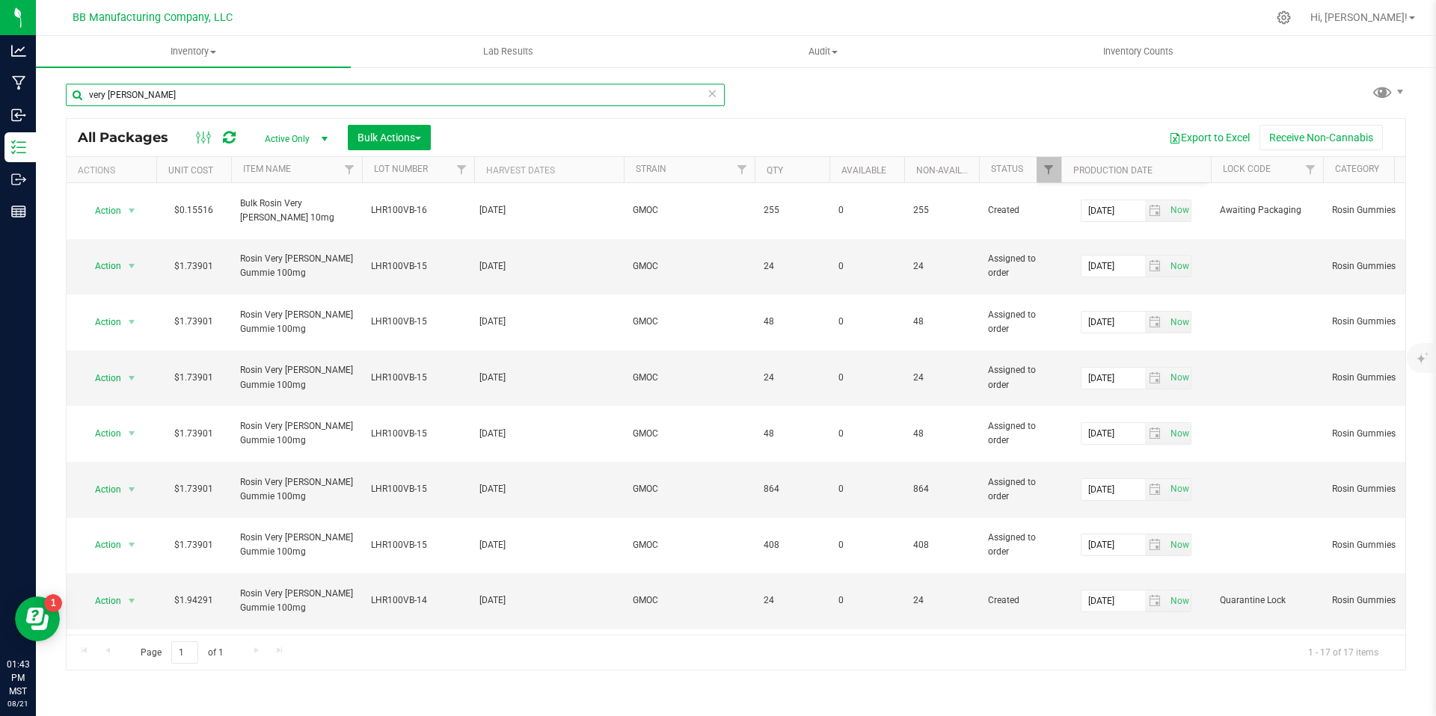
click at [175, 92] on input "very [PERSON_NAME]" at bounding box center [395, 95] width 659 height 22
type input "lhr100vb-14"
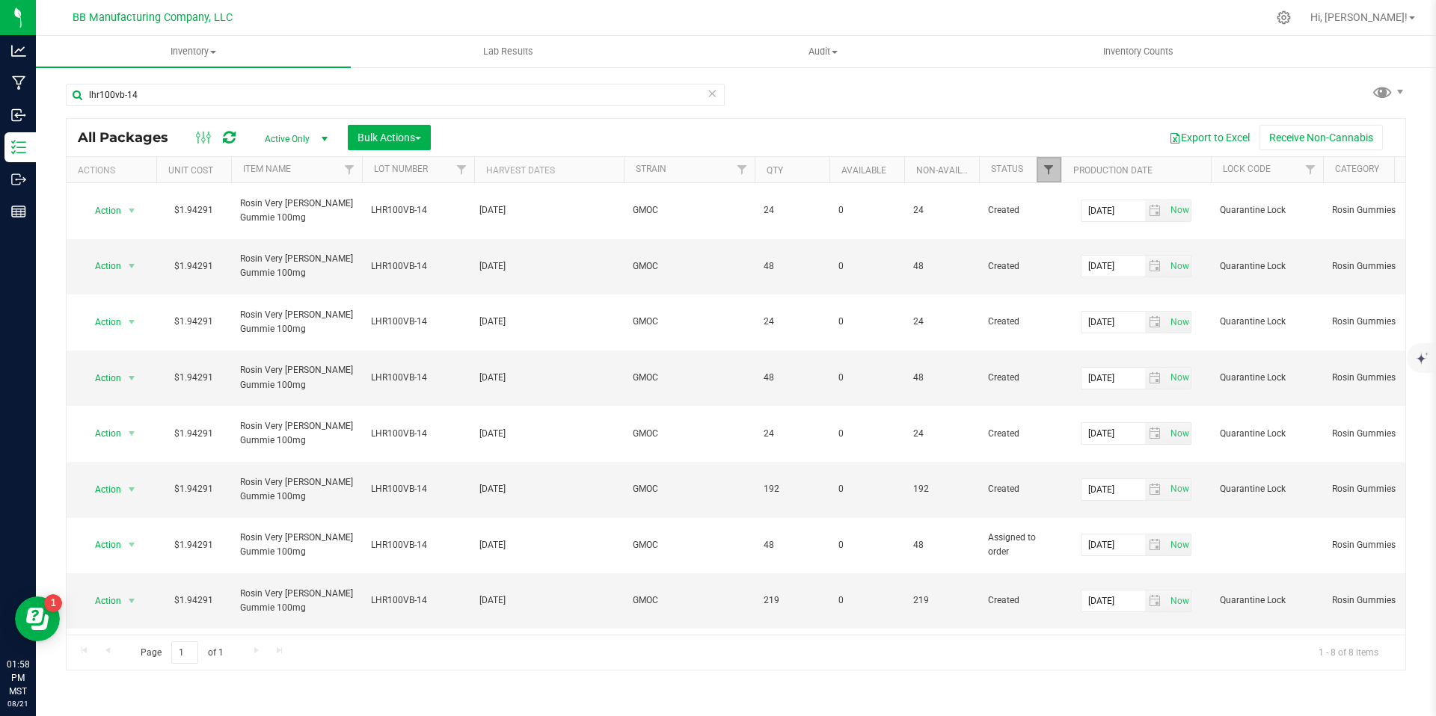
click at [1053, 172] on span "Filter" at bounding box center [1048, 170] width 12 height 12
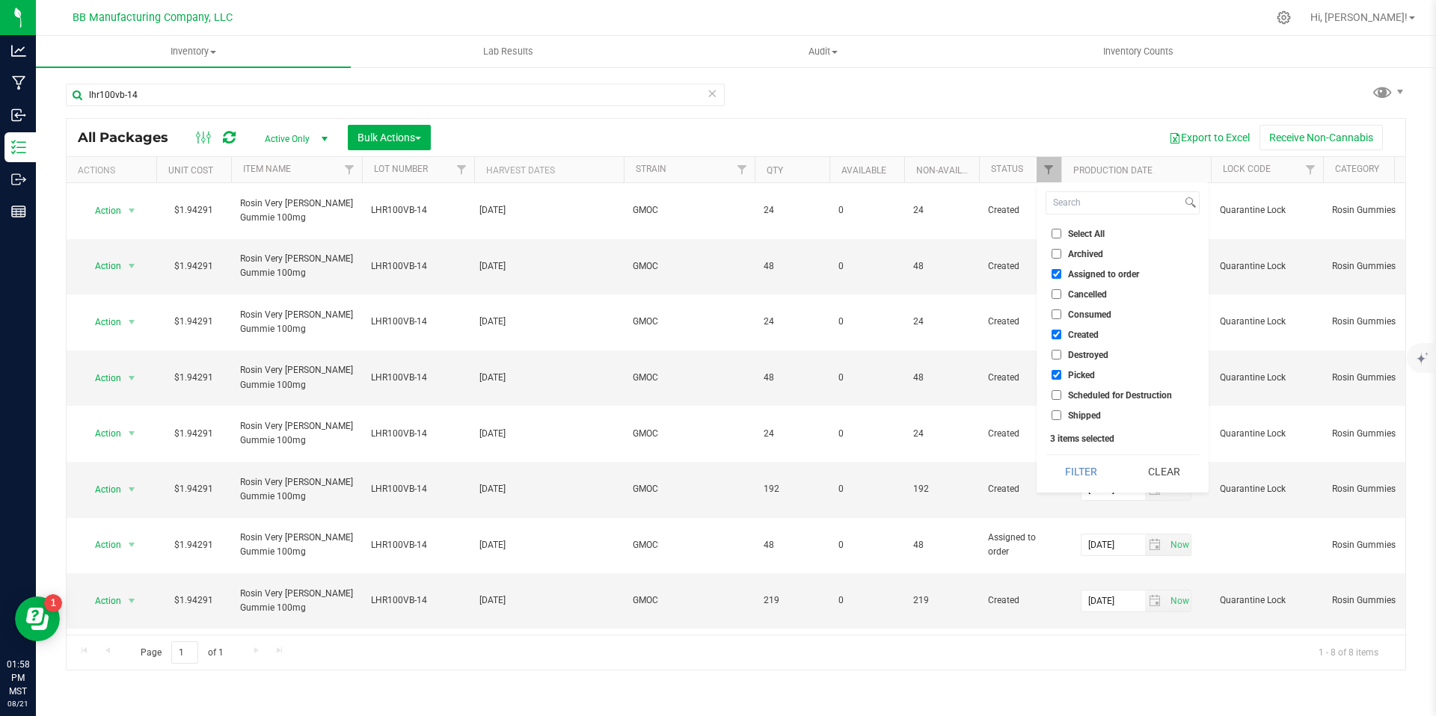
click at [1052, 276] on input "Assigned to order" at bounding box center [1056, 274] width 10 height 10
checkbox input "false"
click at [1060, 369] on li "Picked" at bounding box center [1122, 375] width 154 height 16
click at [1061, 379] on label "Picked" at bounding box center [1072, 375] width 43 height 10
click at [1061, 379] on input "Picked" at bounding box center [1056, 375] width 10 height 10
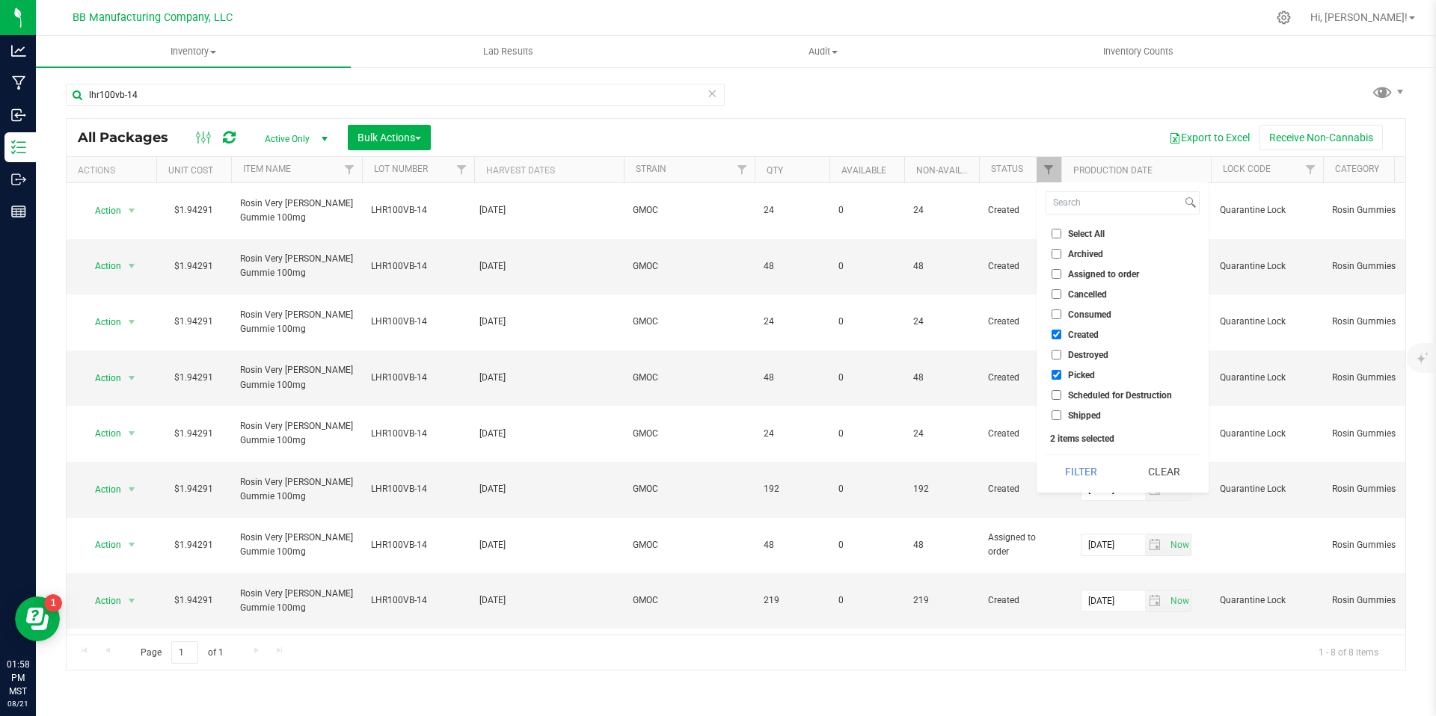
checkbox input "false"
click at [1061, 339] on label "Created" at bounding box center [1074, 335] width 47 height 10
click at [1061, 339] on input "Created" at bounding box center [1056, 335] width 10 height 10
checkbox input "false"
click at [1059, 408] on li "Shipped" at bounding box center [1122, 416] width 154 height 16
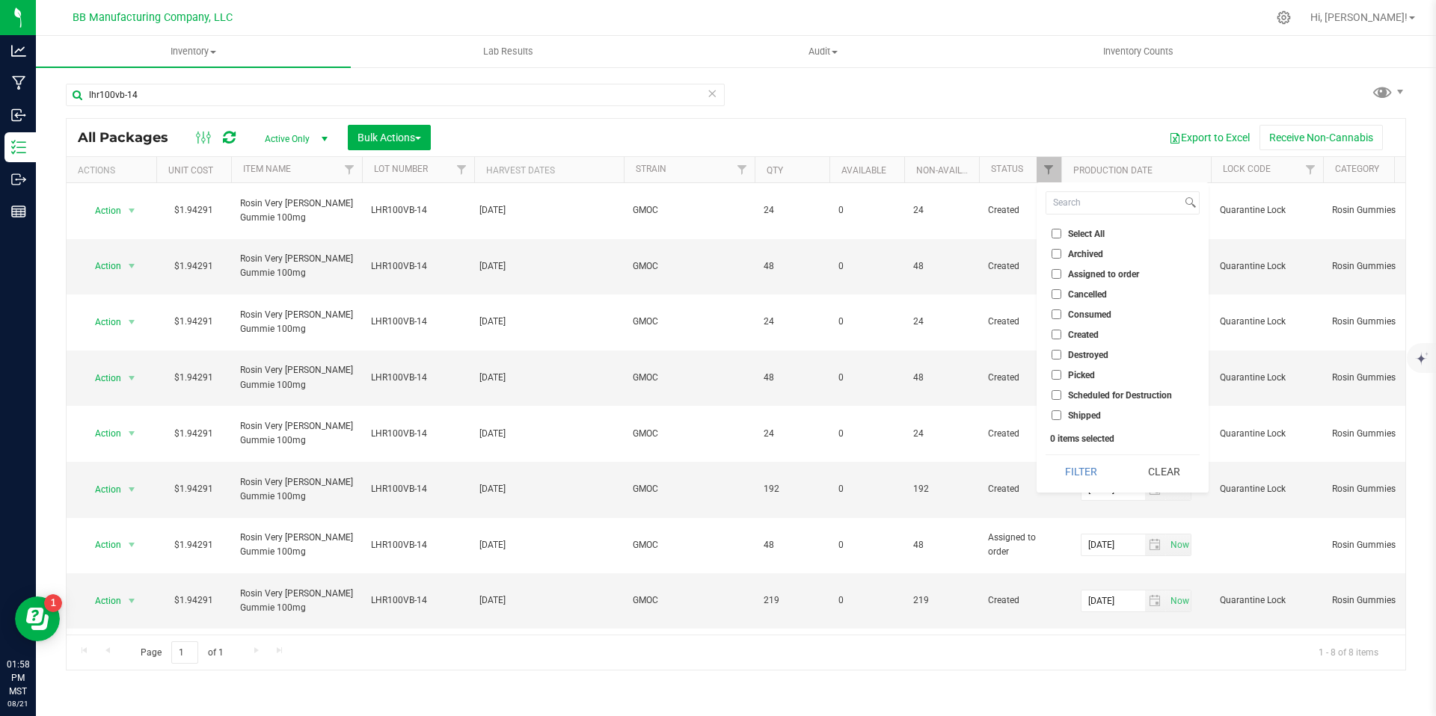
click at [1060, 412] on input "Shipped" at bounding box center [1056, 416] width 10 height 10
checkbox input "true"
click at [1072, 471] on button "Filter" at bounding box center [1081, 471] width 72 height 33
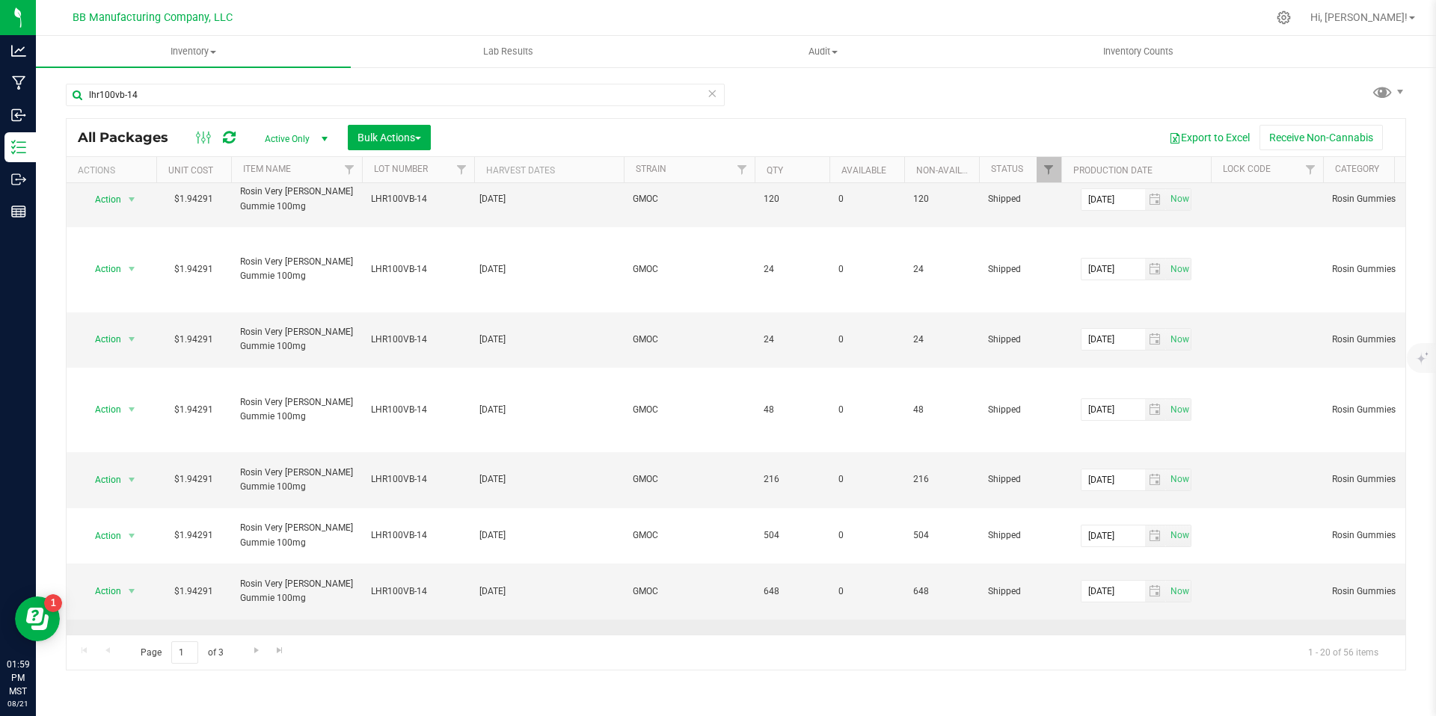
scroll to position [460, 0]
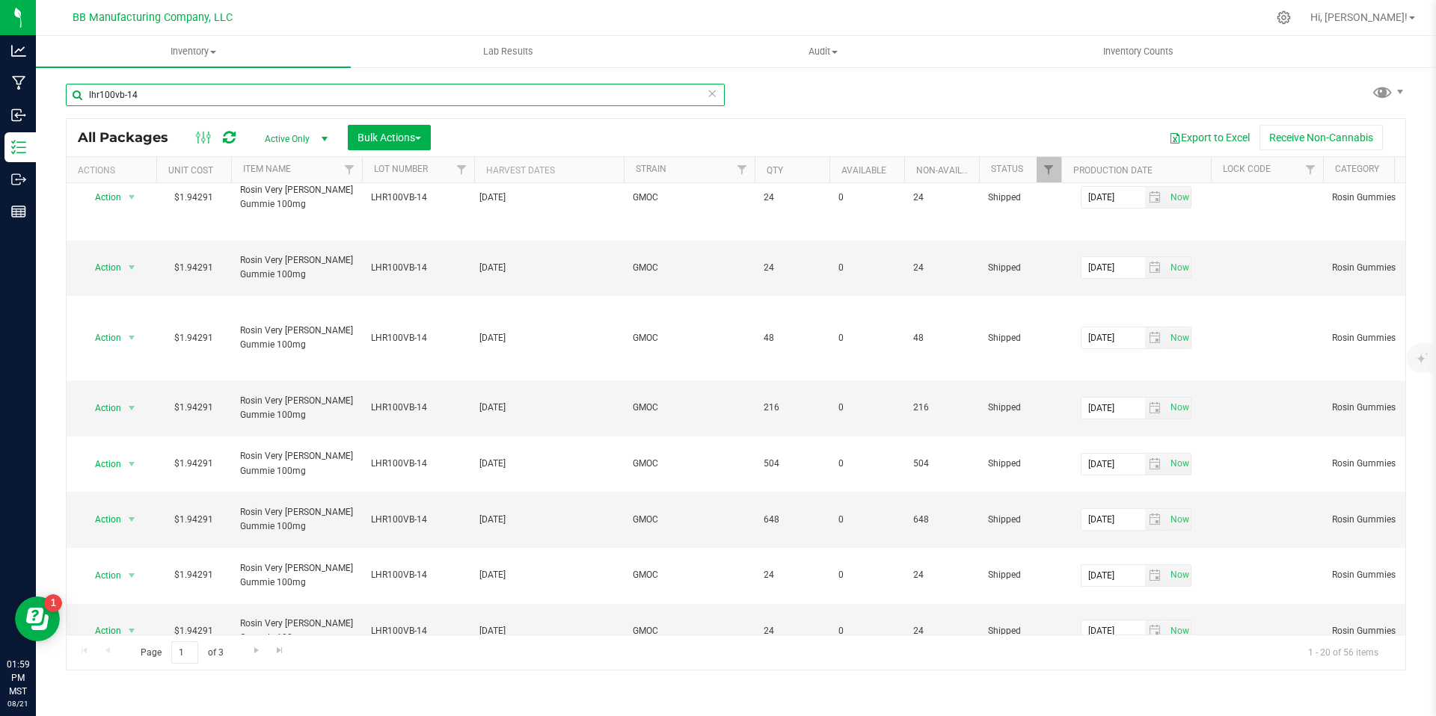
click at [274, 93] on input "lhr100vb-14" at bounding box center [395, 95] width 659 height 22
type input "lhr100vb-15"
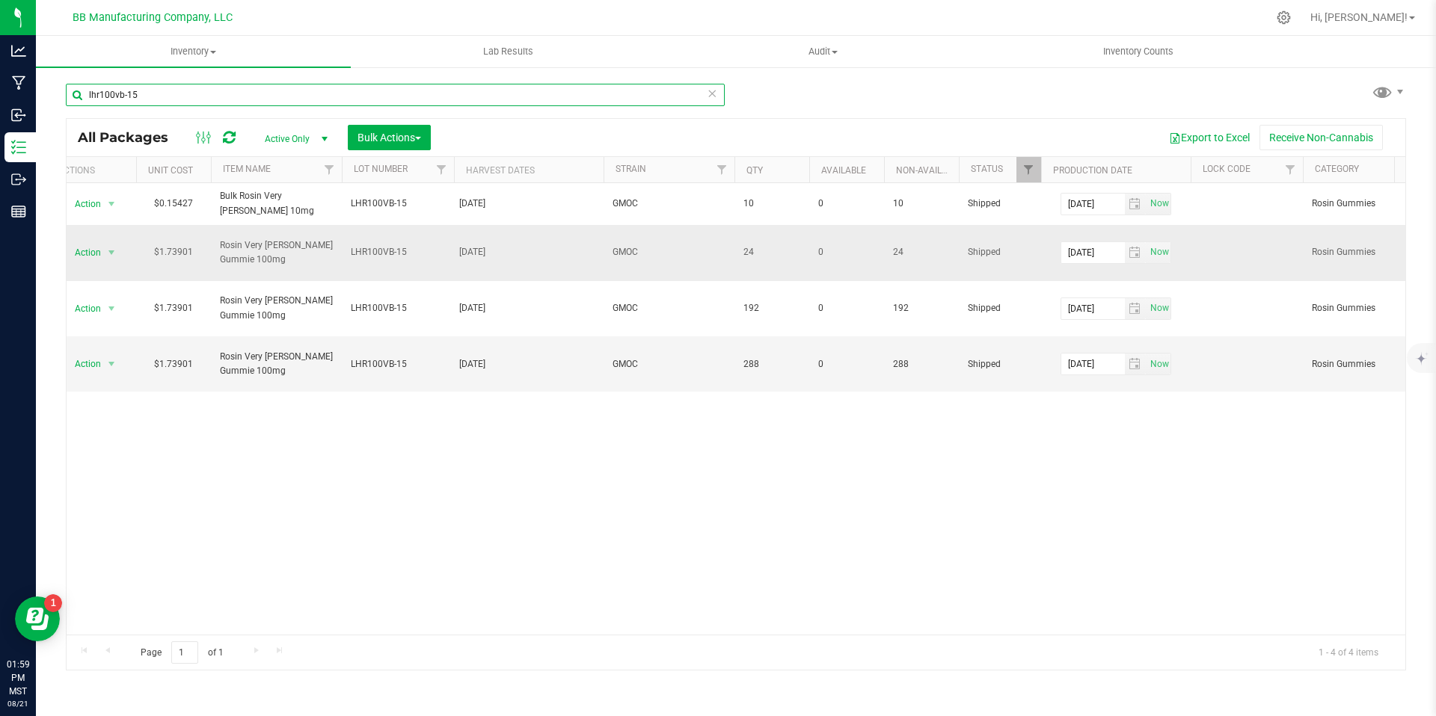
scroll to position [0, 146]
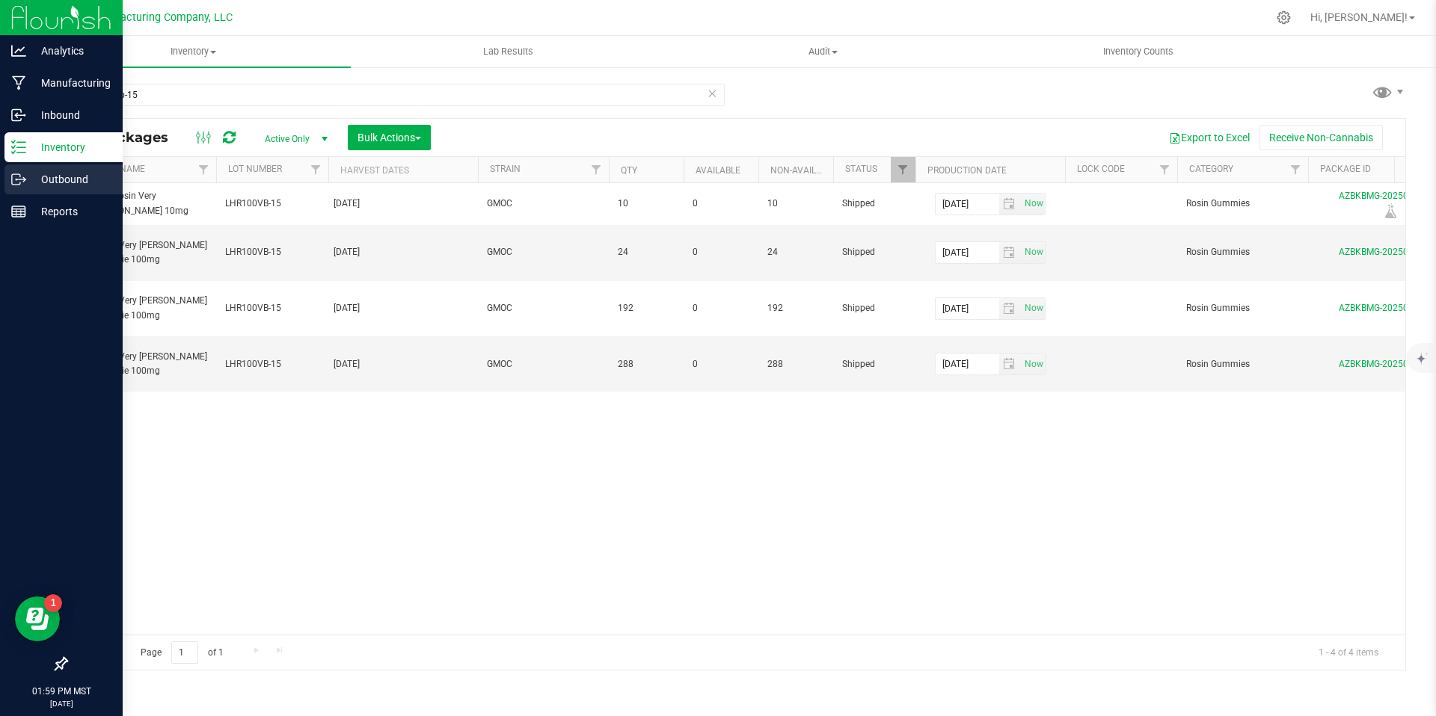
click at [21, 185] on icon at bounding box center [18, 179] width 15 height 15
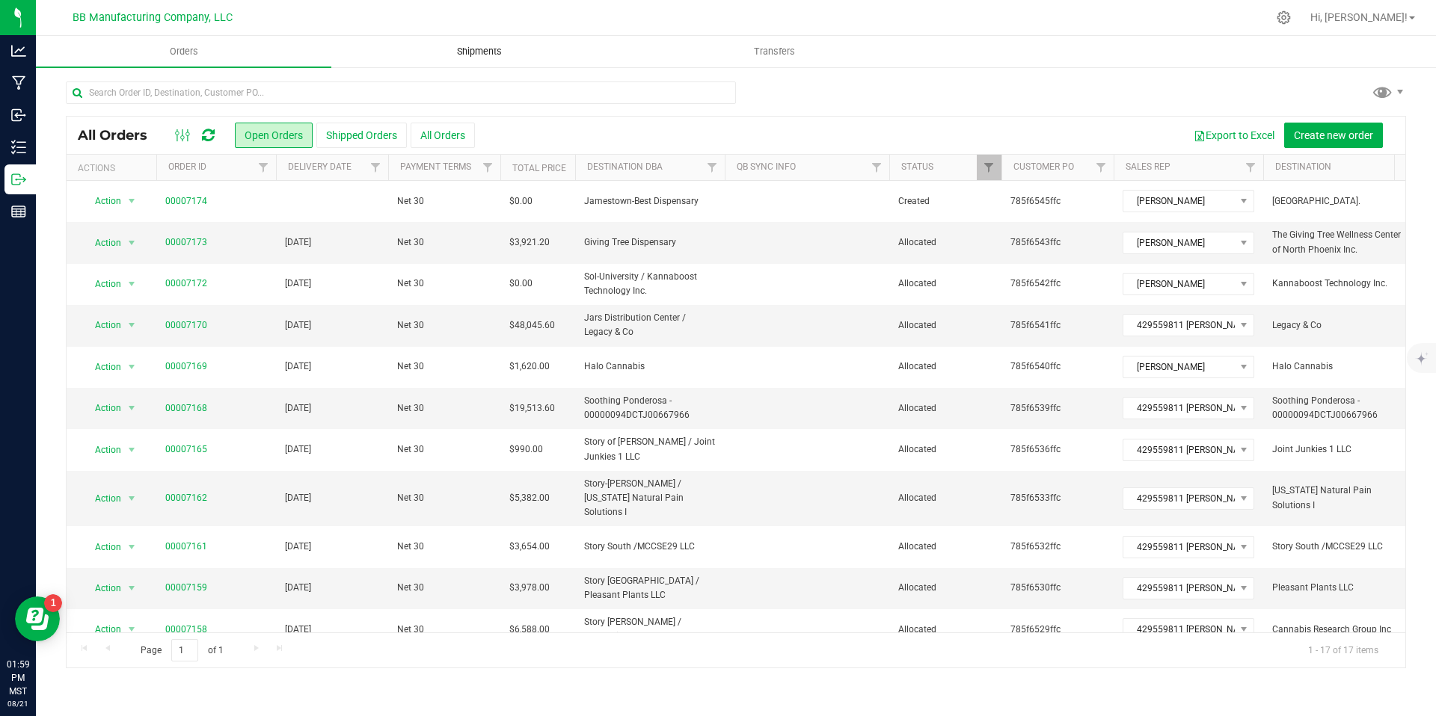
click at [484, 58] on span "Shipments" at bounding box center [479, 51] width 85 height 13
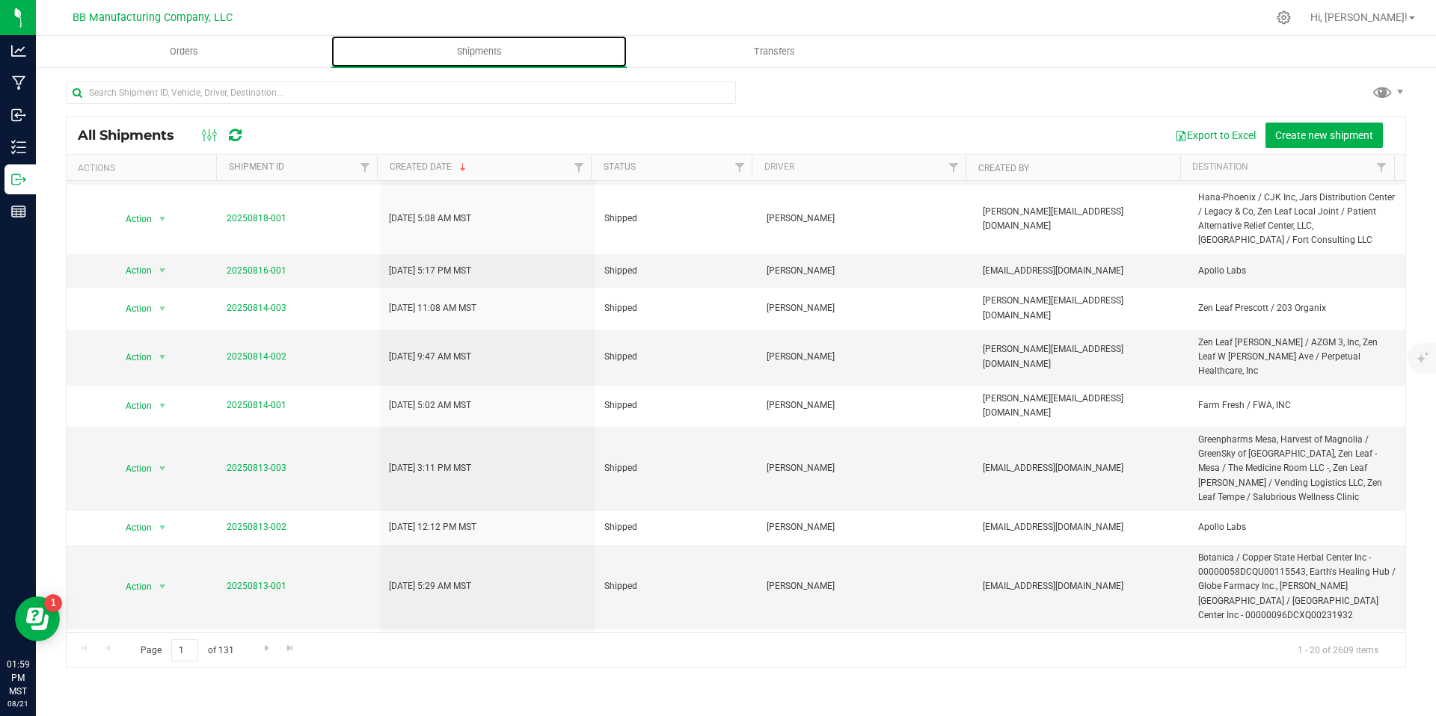
scroll to position [426, 0]
click at [261, 643] on span "Go to the next page" at bounding box center [267, 648] width 12 height 12
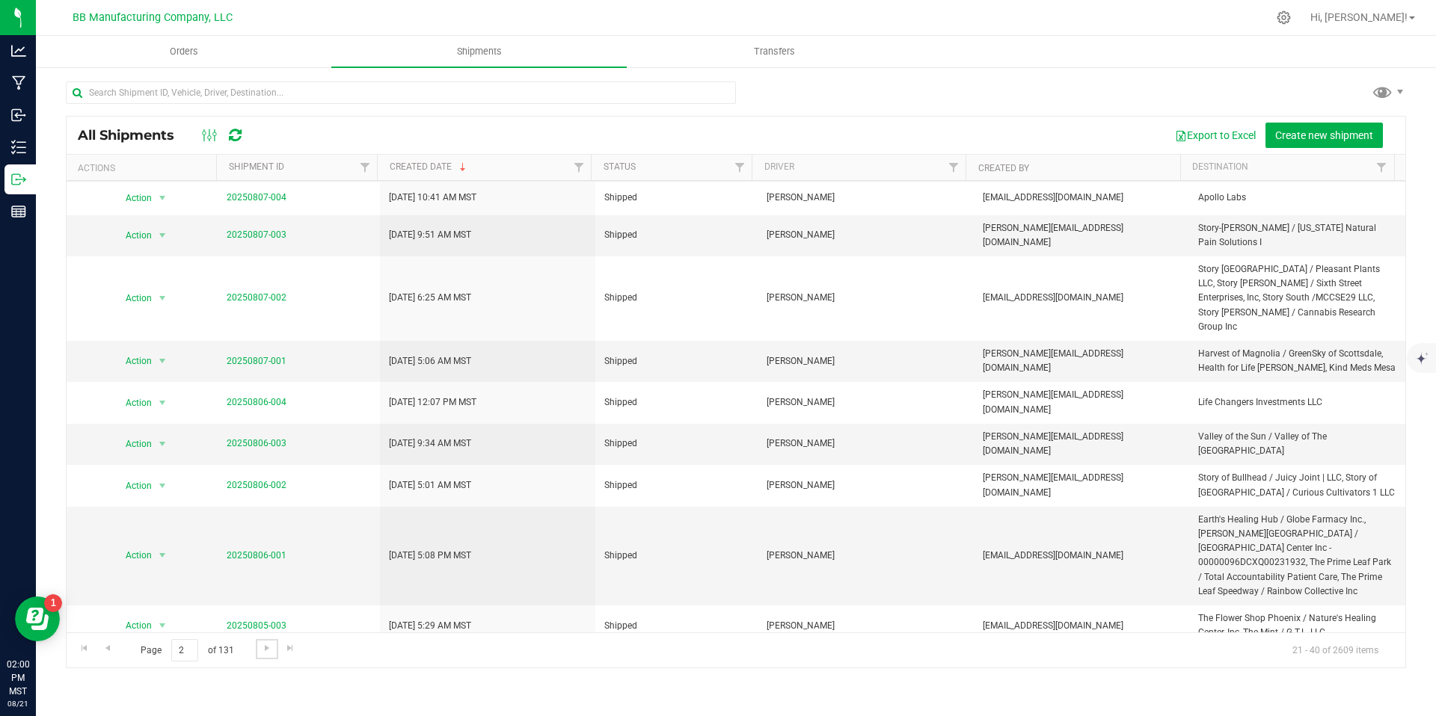
scroll to position [414, 0]
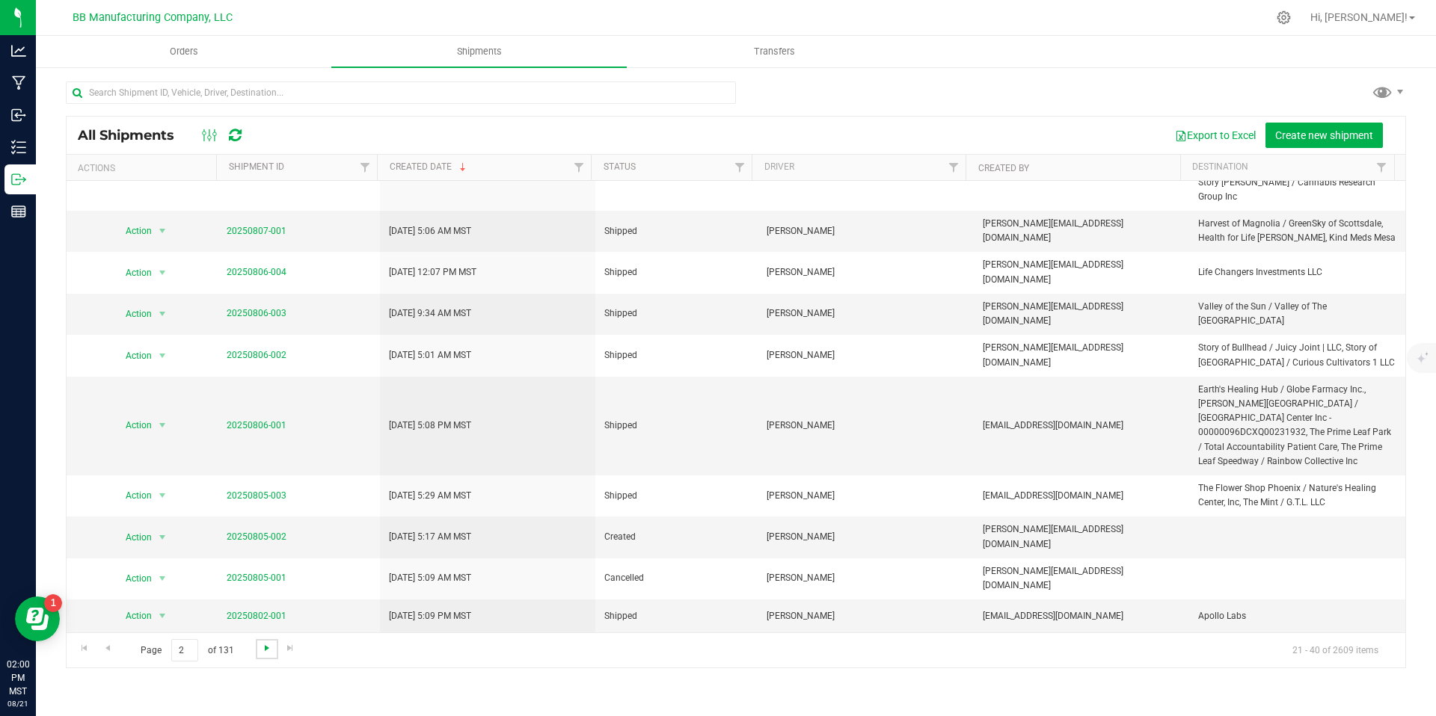
click at [271, 646] on span "Go to the next page" at bounding box center [267, 648] width 12 height 12
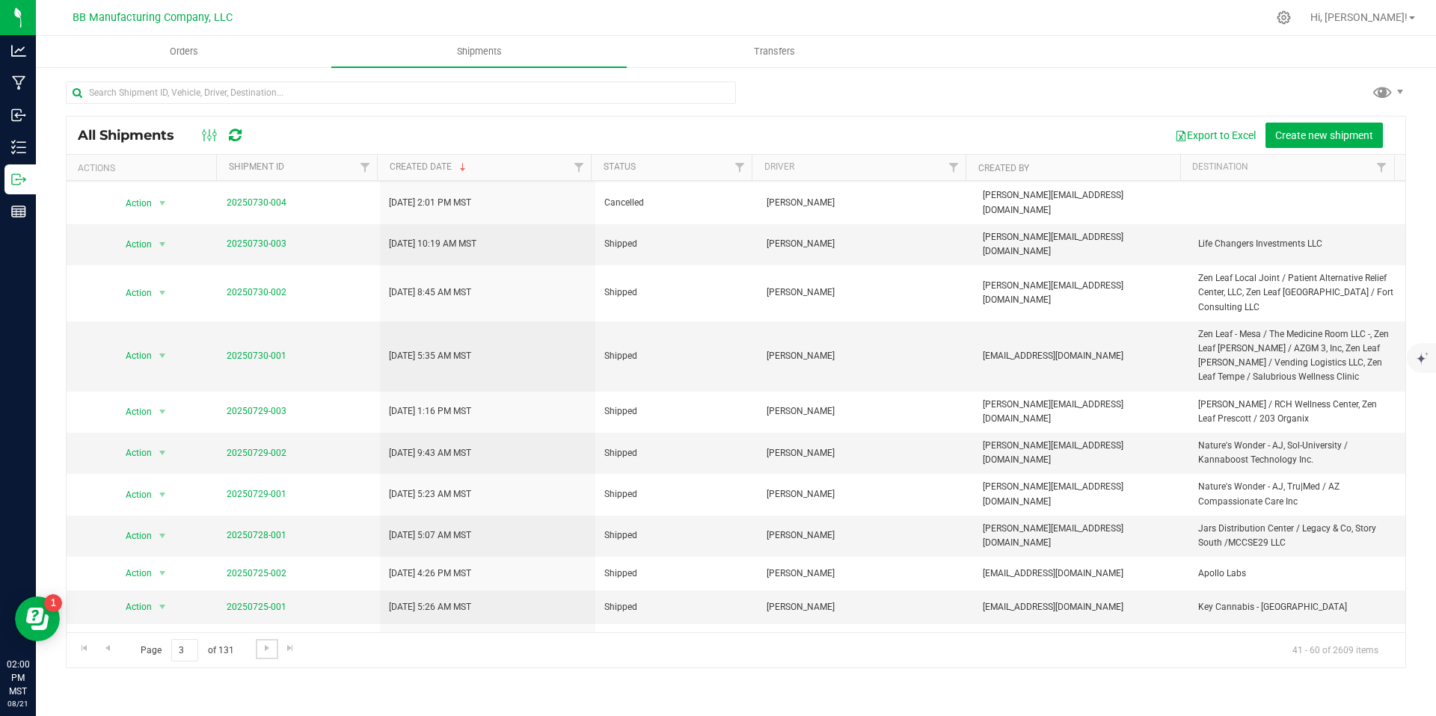
scroll to position [363, 0]
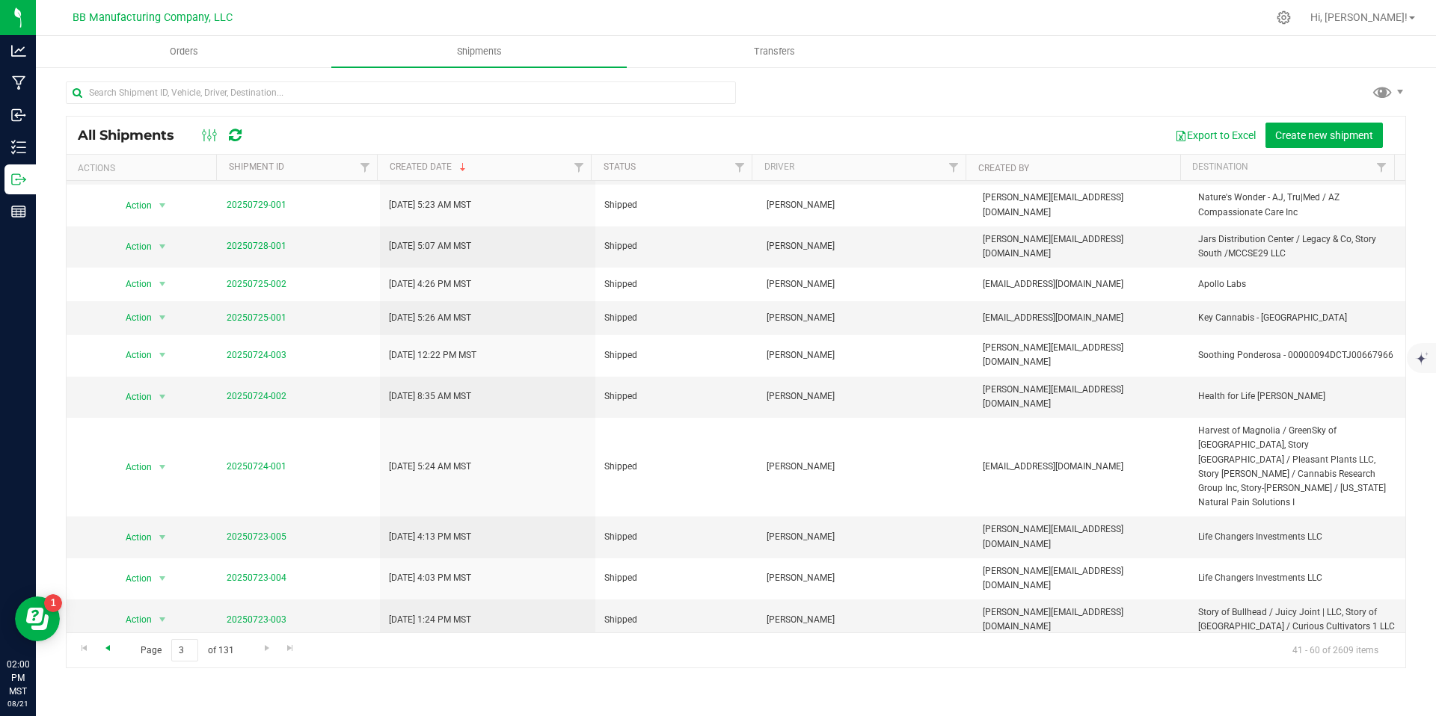
drag, startPoint x: 120, startPoint y: 648, endPoint x: 105, endPoint y: 650, distance: 15.1
click at [120, 648] on div "Page 3 of 131 41 - 60 of 2609 items" at bounding box center [736, 651] width 1339 height 36
click at [105, 650] on span "Go to the previous page" at bounding box center [108, 648] width 12 height 12
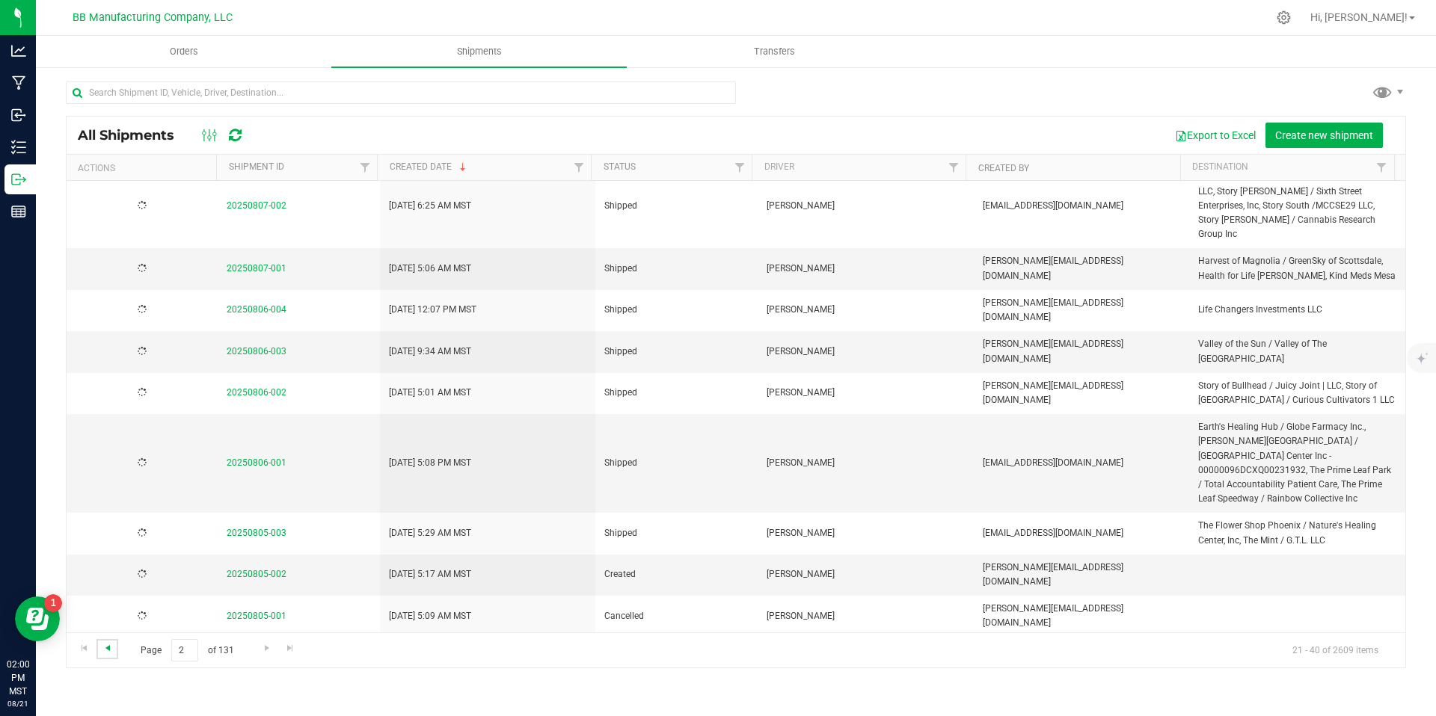
scroll to position [0, 0]
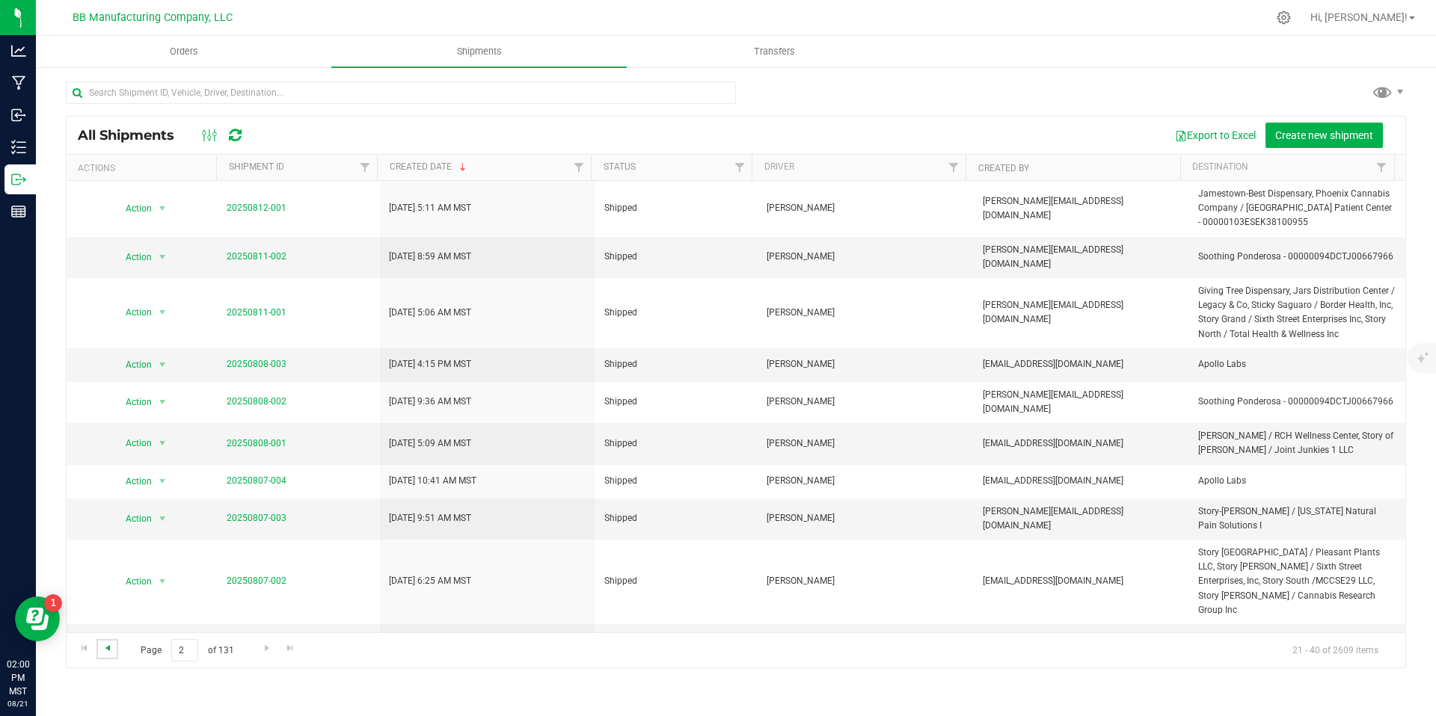
click at [105, 650] on span "Go to the previous page" at bounding box center [108, 648] width 12 height 12
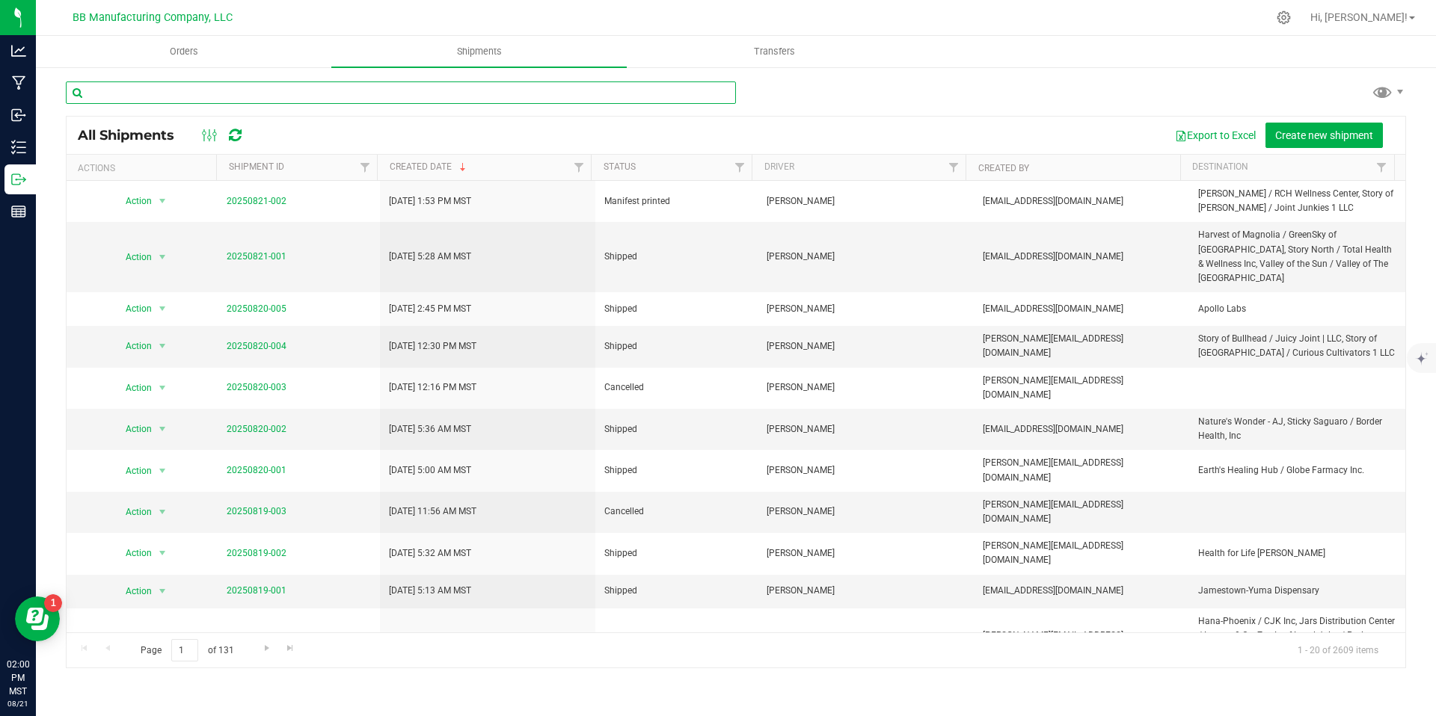
click at [271, 93] on input "text" at bounding box center [401, 93] width 670 height 22
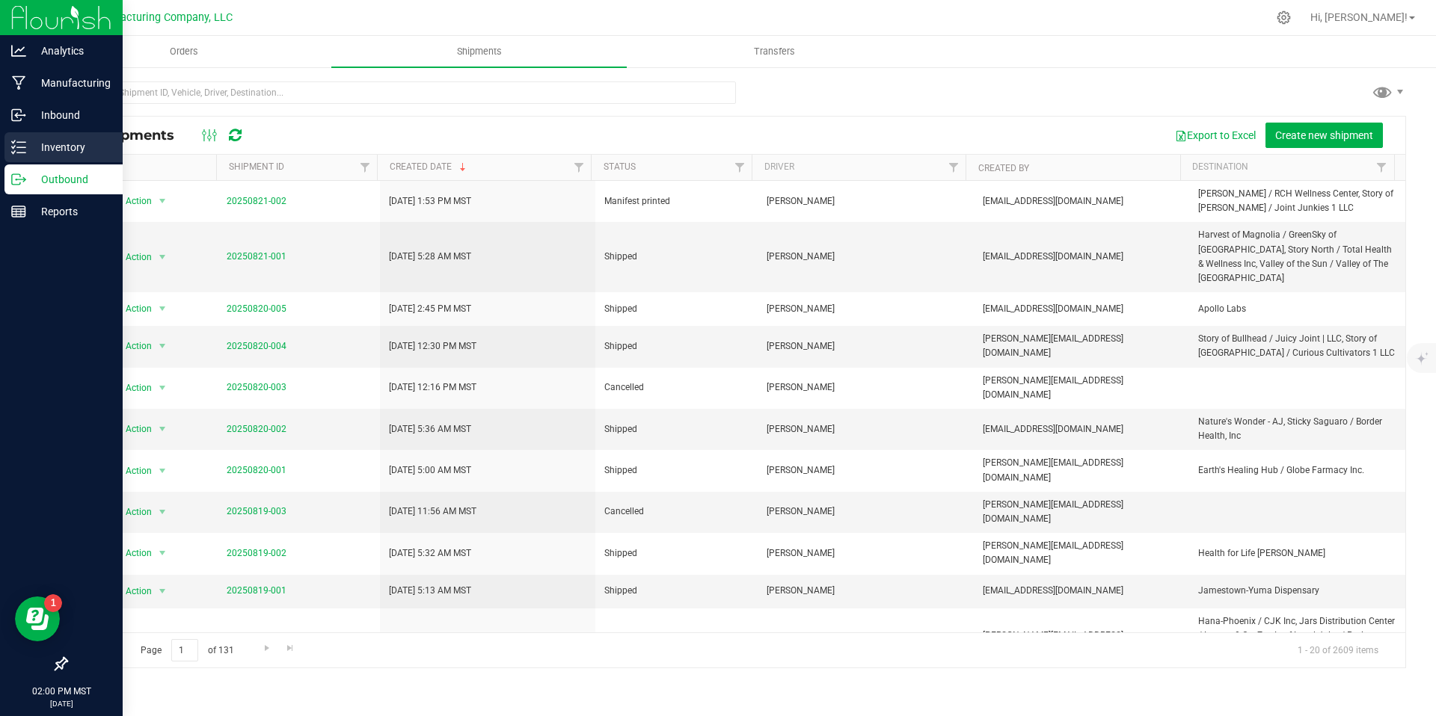
click at [12, 147] on icon at bounding box center [13, 147] width 3 height 2
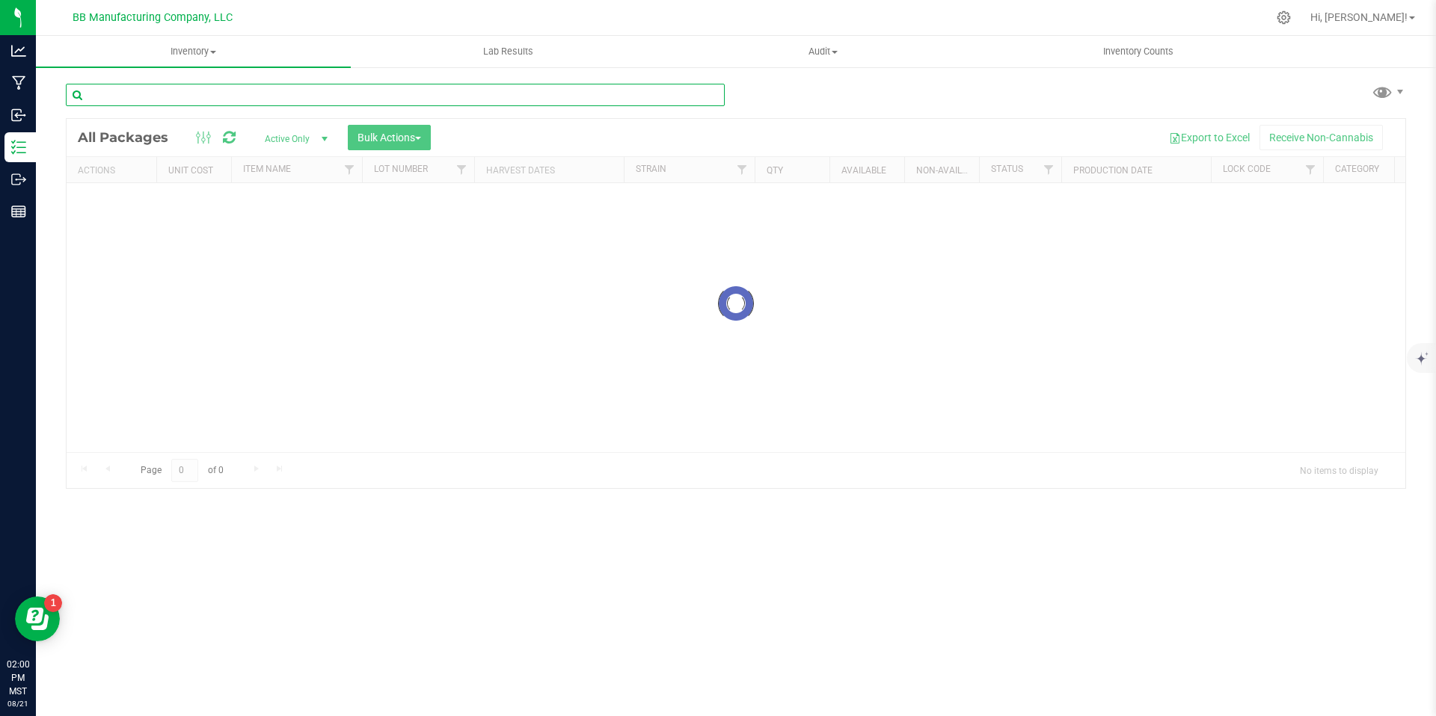
click at [145, 86] on input "text" at bounding box center [395, 95] width 659 height 22
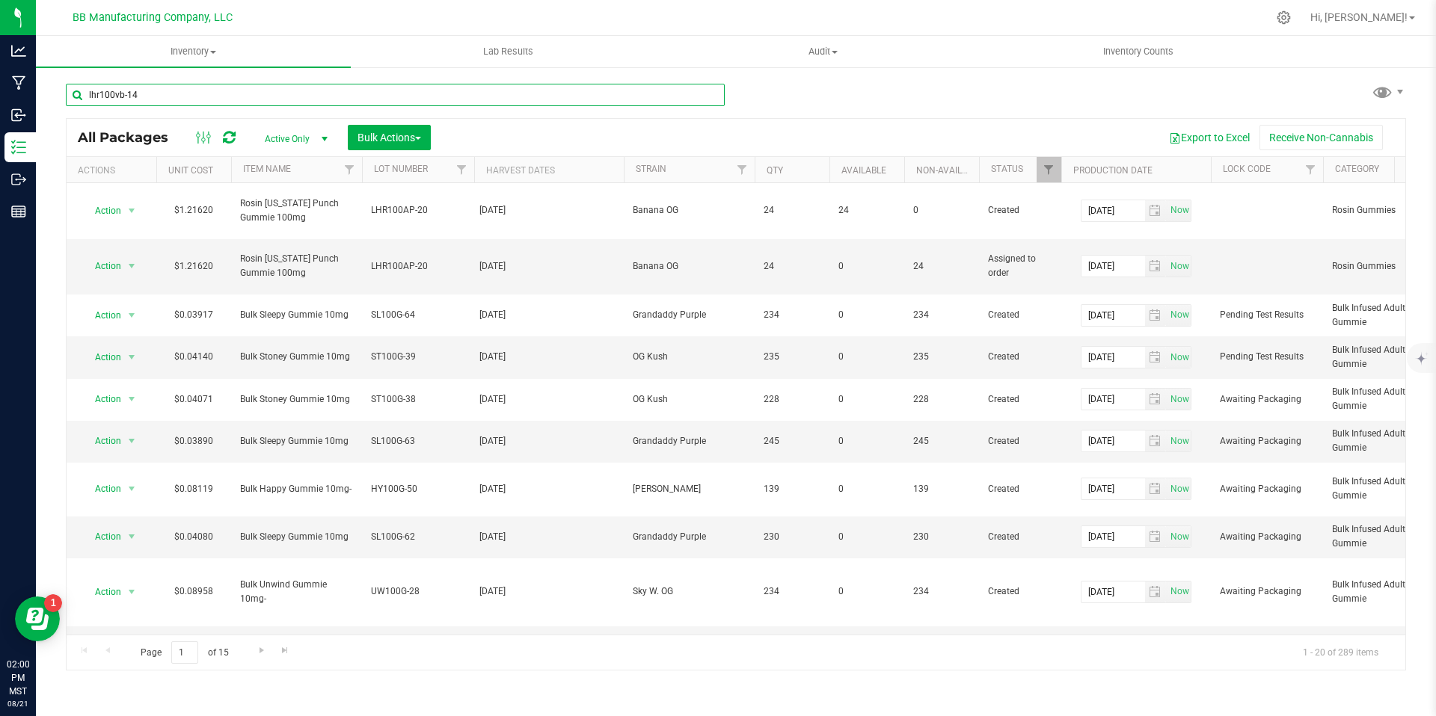
type input "lhr100vb-14"
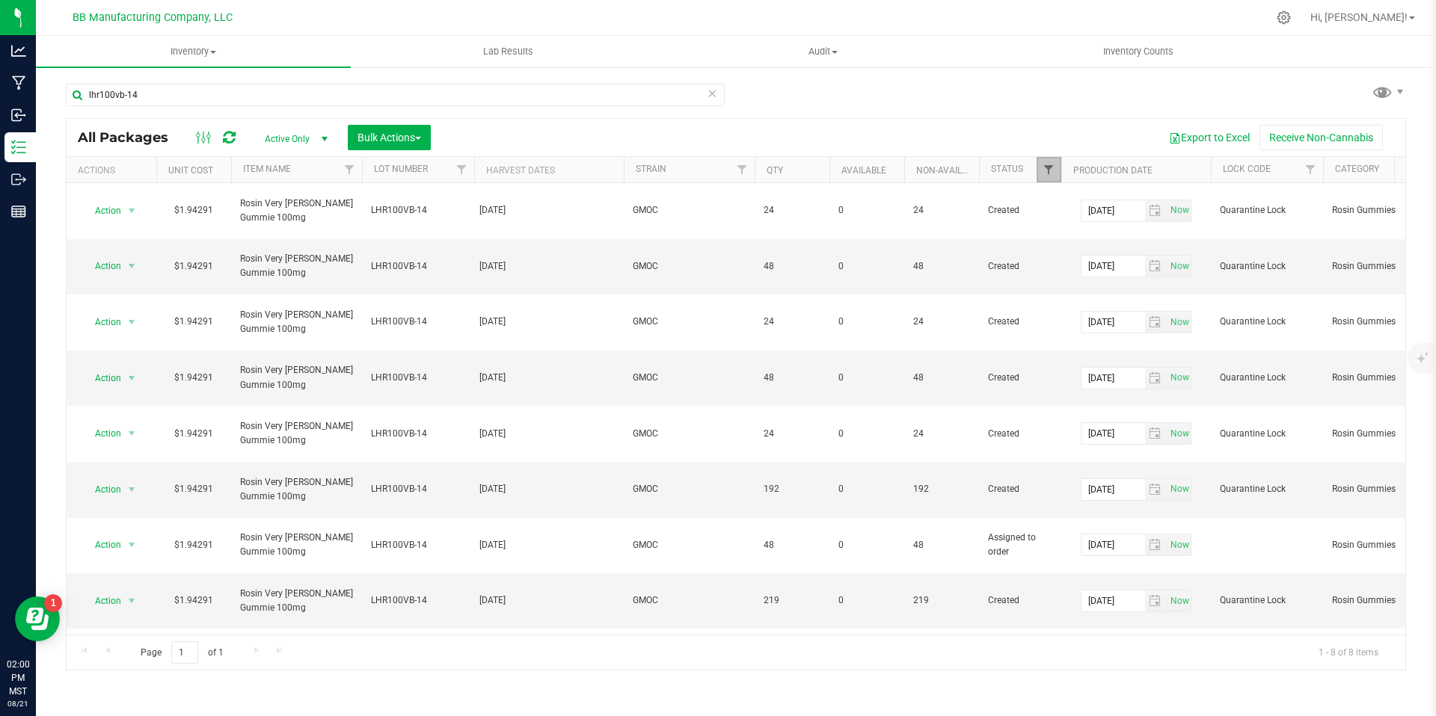
click at [1050, 171] on span "Filter" at bounding box center [1048, 170] width 12 height 12
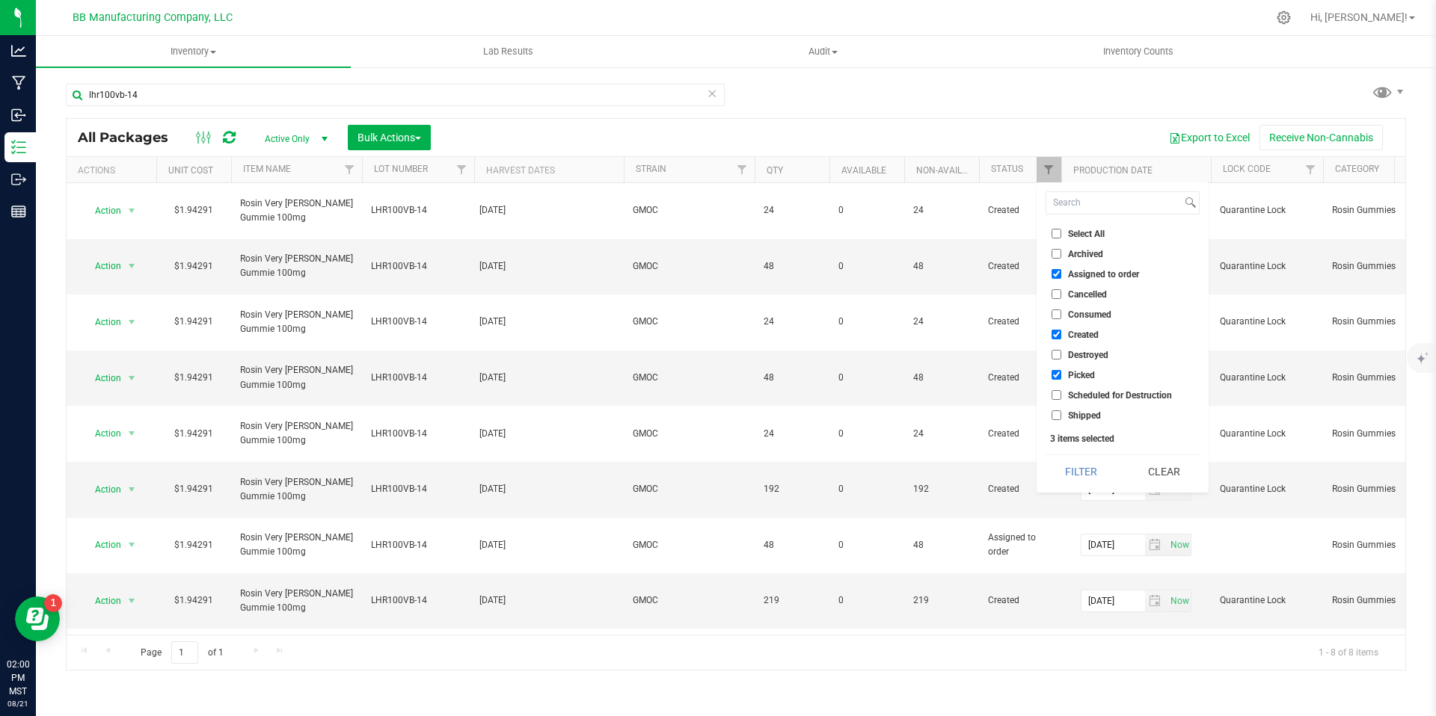
click at [1057, 274] on input "Assigned to order" at bounding box center [1056, 274] width 10 height 10
checkbox input "false"
click at [1054, 379] on input "Picked" at bounding box center [1056, 375] width 10 height 10
checkbox input "false"
click at [1055, 336] on input "Created" at bounding box center [1056, 335] width 10 height 10
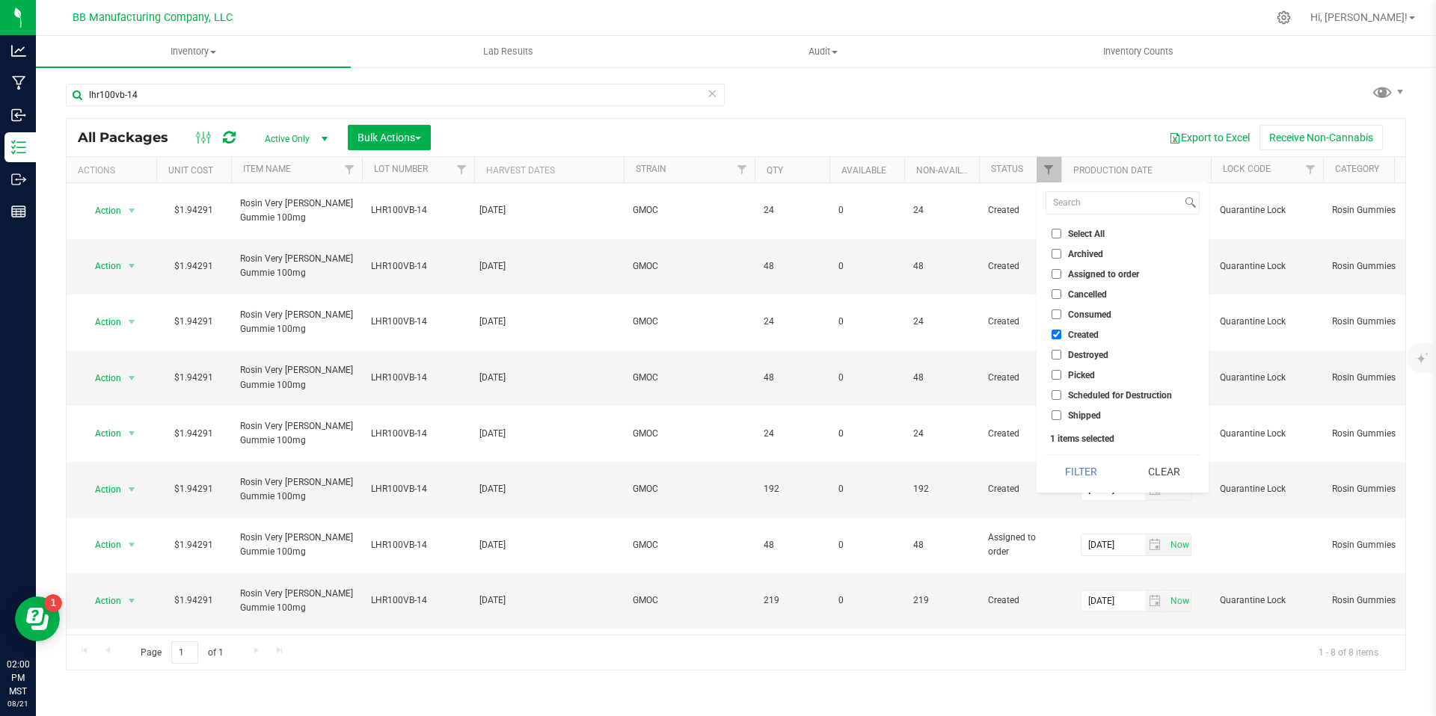
checkbox input "false"
click at [1055, 423] on div "Select All Archived Assigned to order Cancelled Consumed Created Destroyed Pick…" at bounding box center [1122, 337] width 172 height 310
click at [1051, 405] on ul "Select All Archived Assigned to order Cancelled Consumed Created Destroyed Pick…" at bounding box center [1122, 324] width 154 height 197
click at [1055, 411] on input "Shipped" at bounding box center [1056, 416] width 10 height 10
checkbox input "true"
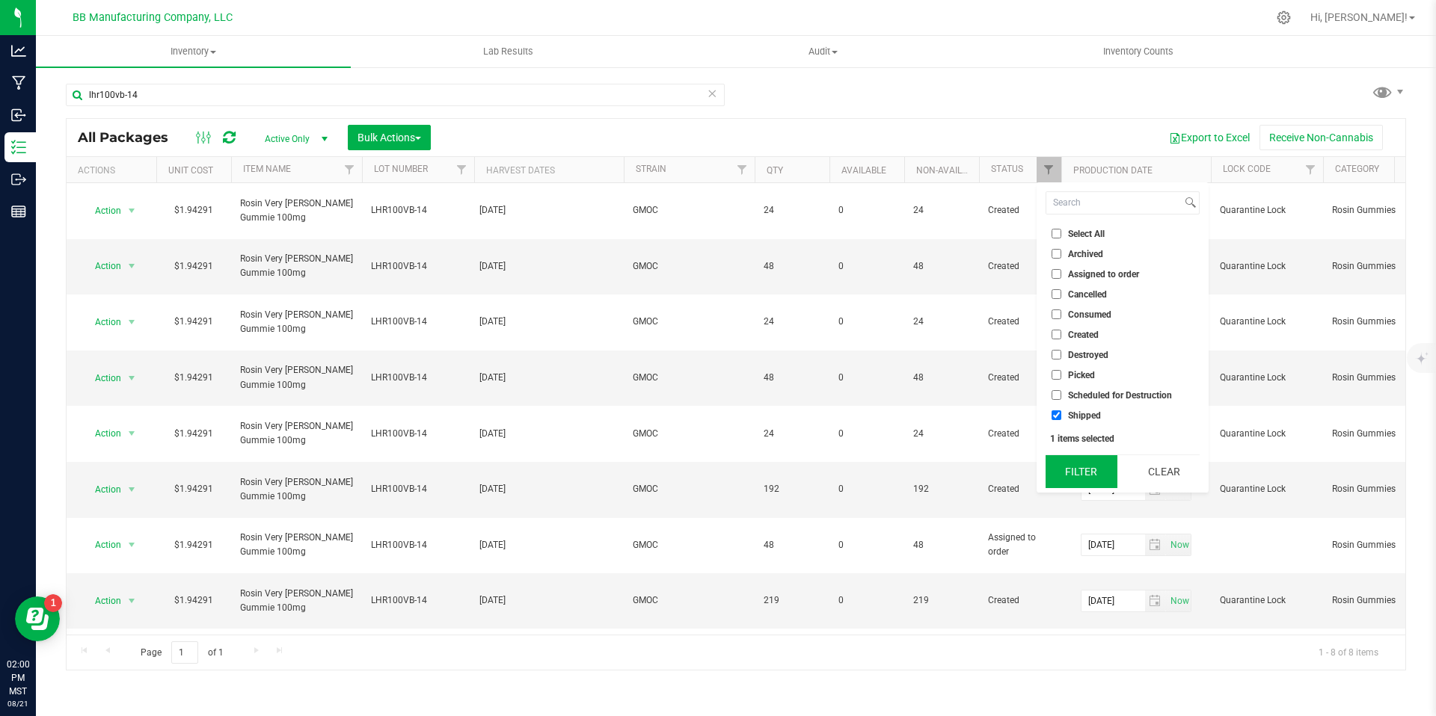
click at [1079, 458] on button "Filter" at bounding box center [1081, 471] width 72 height 33
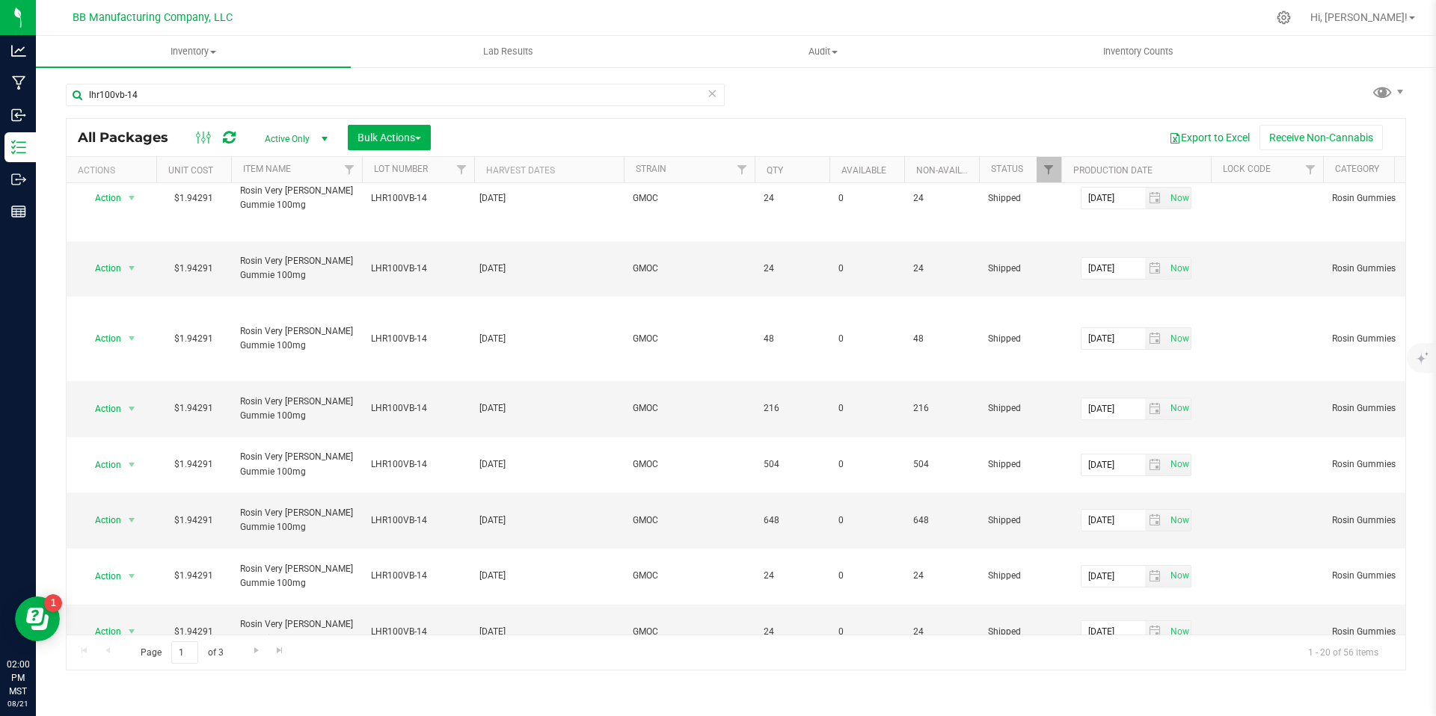
scroll to position [460, 0]
click at [254, 645] on span "Go to the next page" at bounding box center [257, 651] width 12 height 12
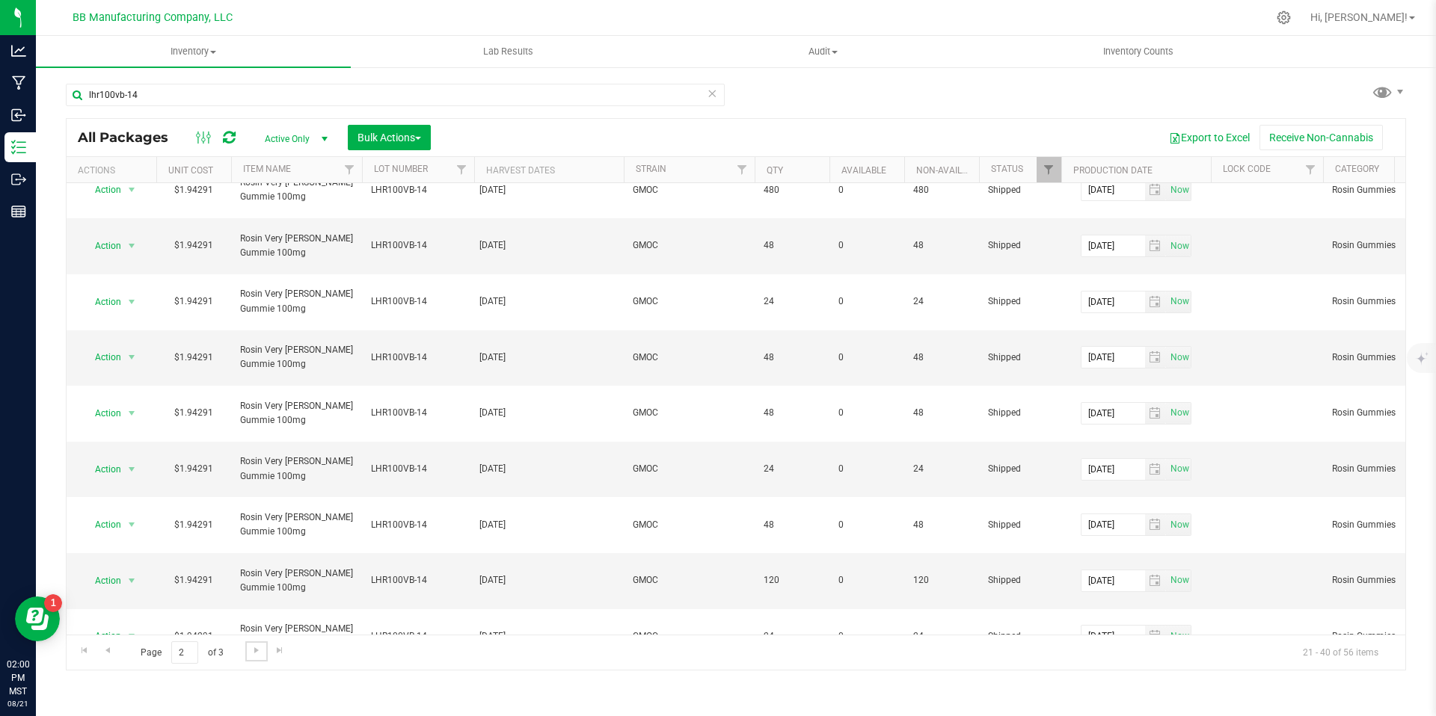
scroll to position [402, 0]
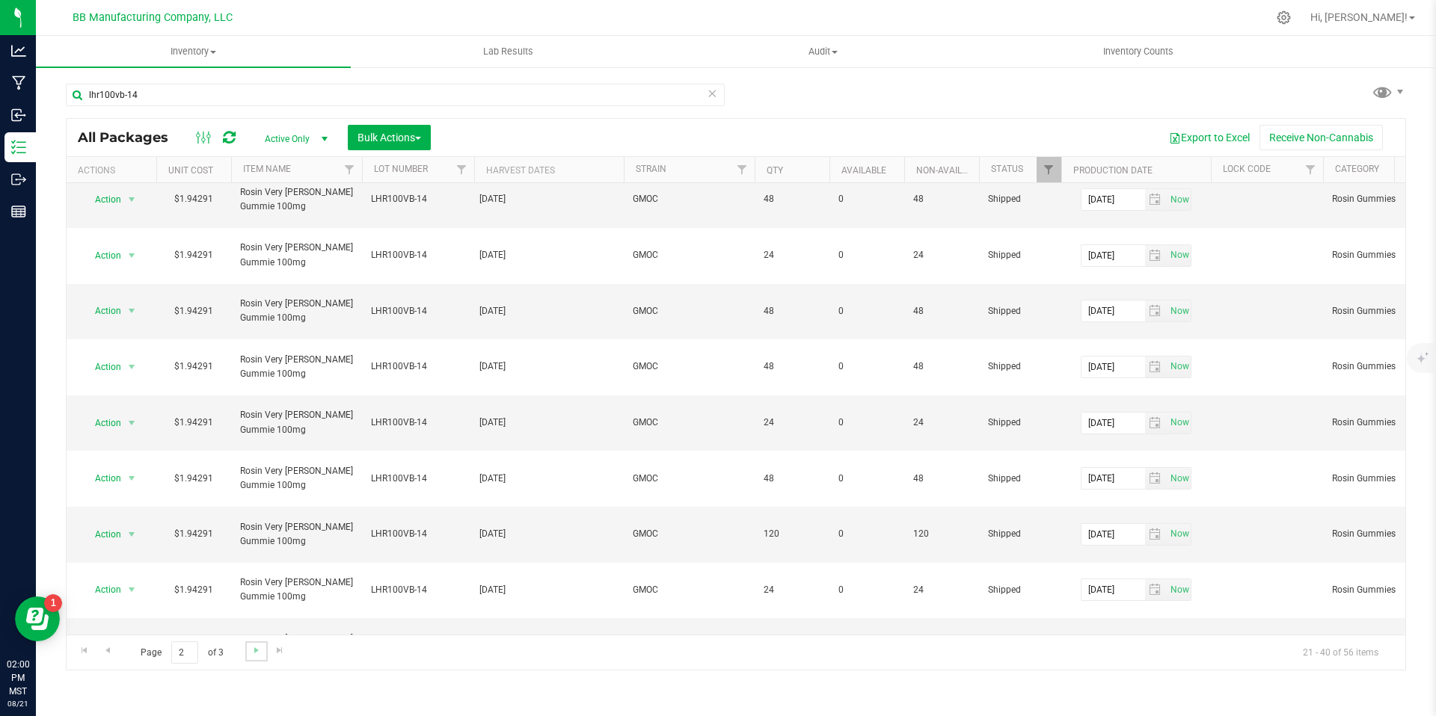
click at [256, 660] on link "Go to the next page" at bounding box center [256, 652] width 22 height 20
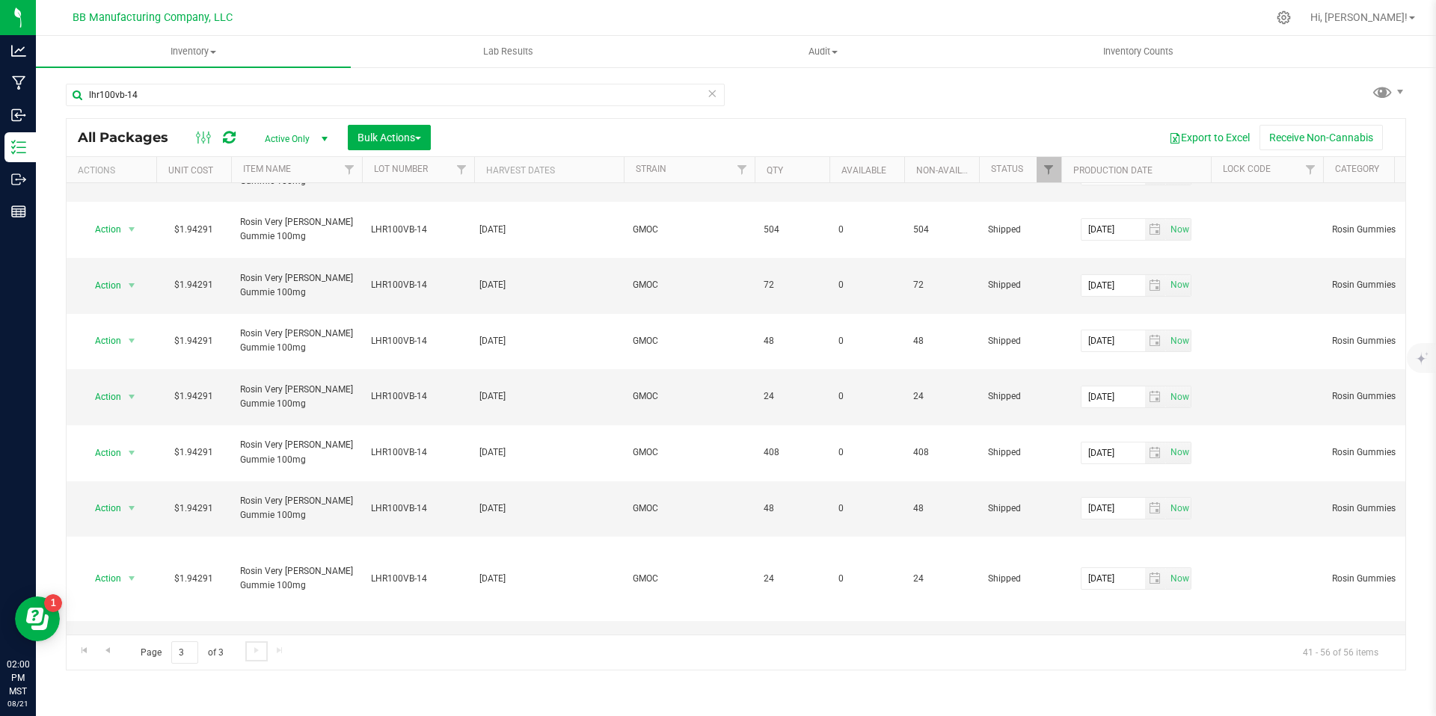
scroll to position [251, 0]
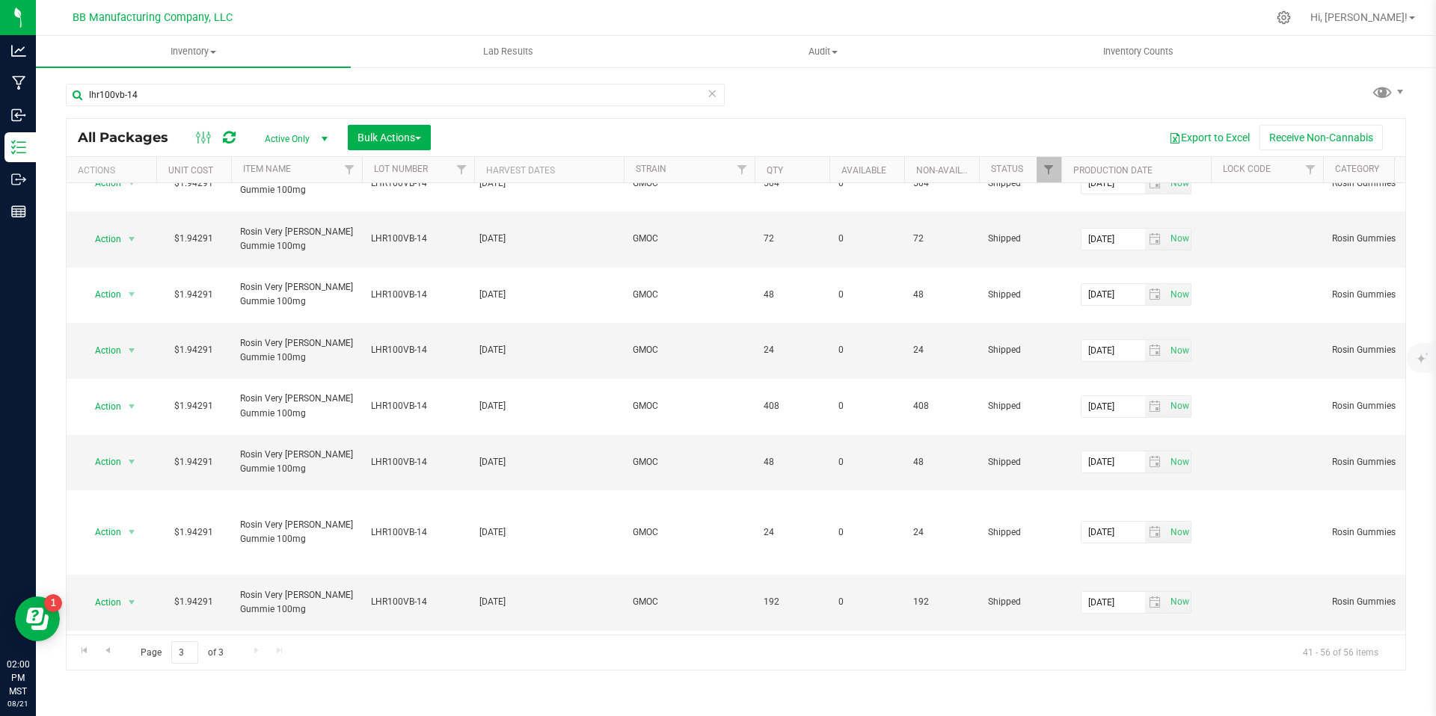
click at [255, 645] on div "Page 3 of 3 41 - 56 of 56 items" at bounding box center [736, 653] width 1339 height 36
click at [252, 651] on div "Page 3 of 3 41 - 56 of 56 items" at bounding box center [736, 653] width 1339 height 36
click at [259, 651] on div "Page 3 of 3 41 - 56 of 56 items" at bounding box center [736, 653] width 1339 height 36
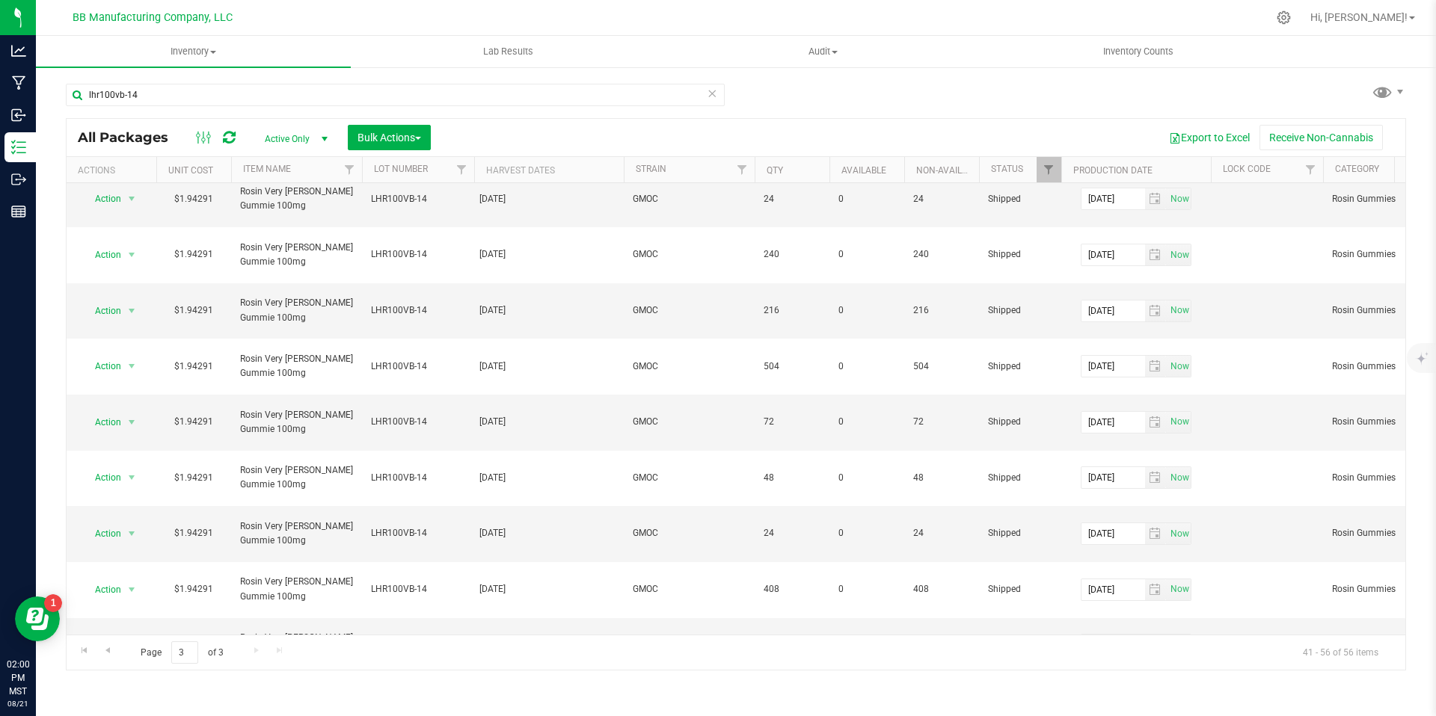
scroll to position [0, 0]
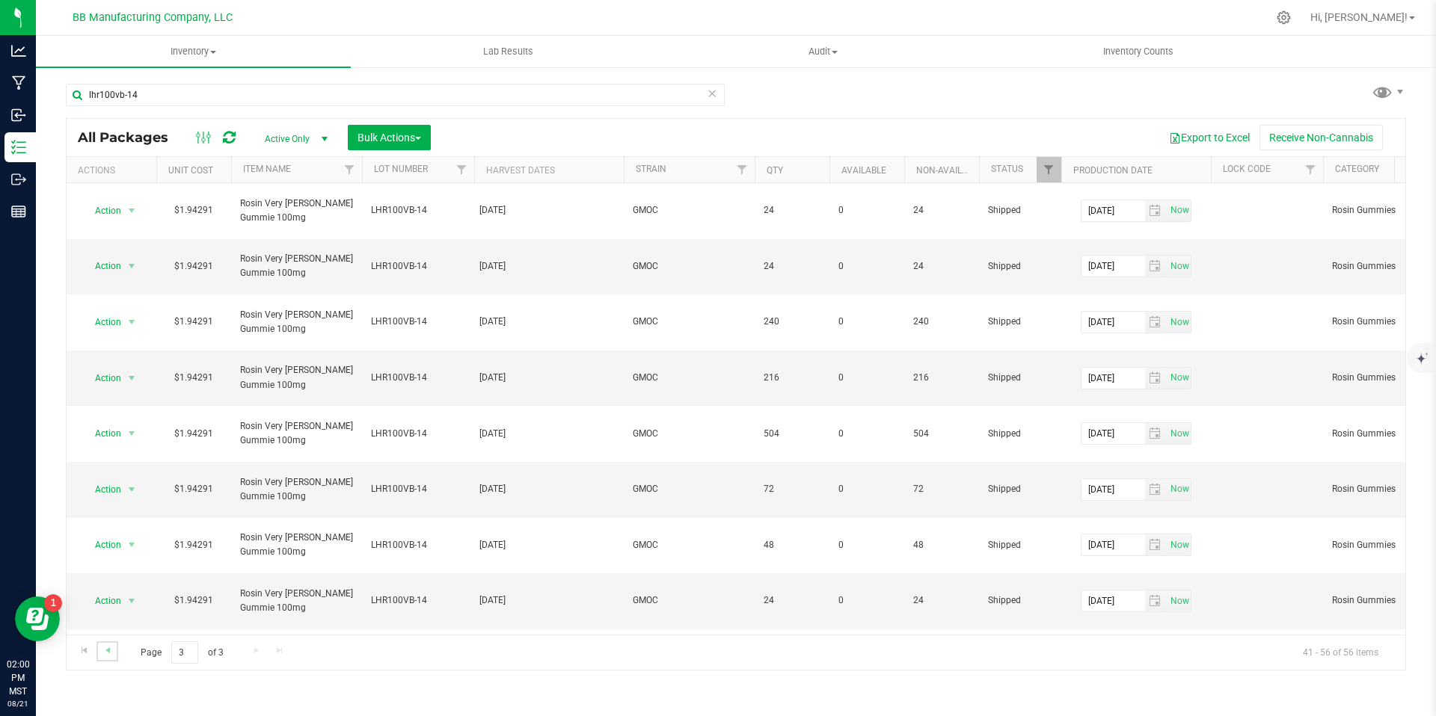
click at [113, 650] on link "Go to the previous page" at bounding box center [107, 652] width 22 height 20
